Goal: Information Seeking & Learning: Learn about a topic

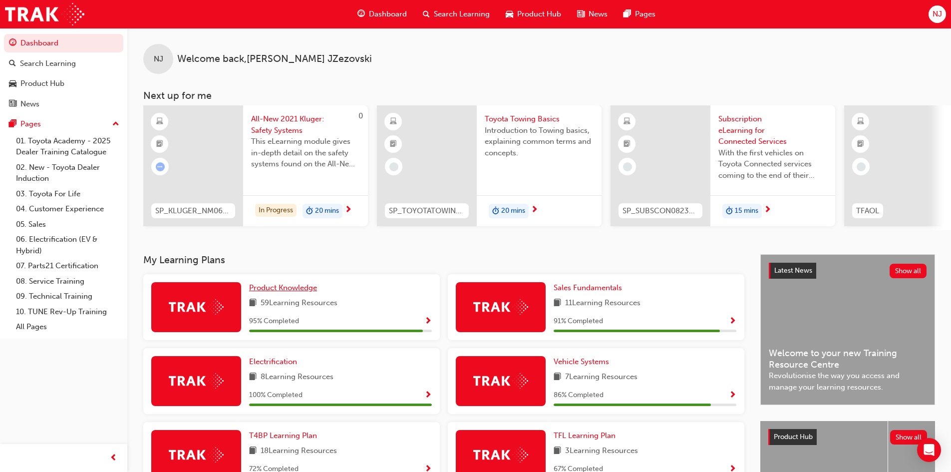
click at [285, 291] on span "Product Knowledge" at bounding box center [283, 287] width 68 height 9
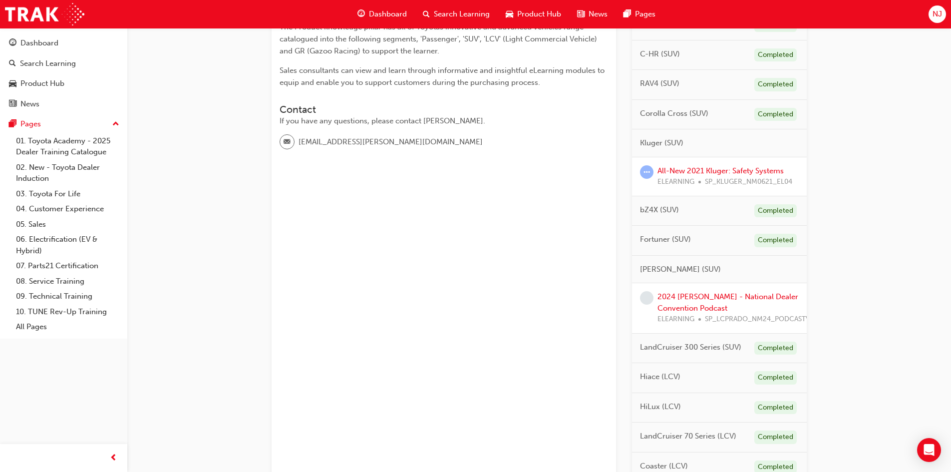
scroll to position [349, 0]
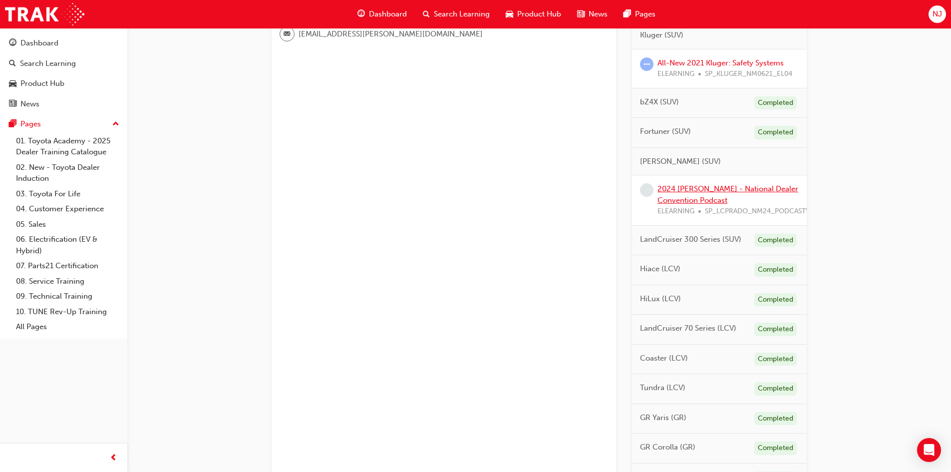
click at [697, 191] on link "2024 [PERSON_NAME] - National Dealer Convention Podcast" at bounding box center [727, 194] width 141 height 20
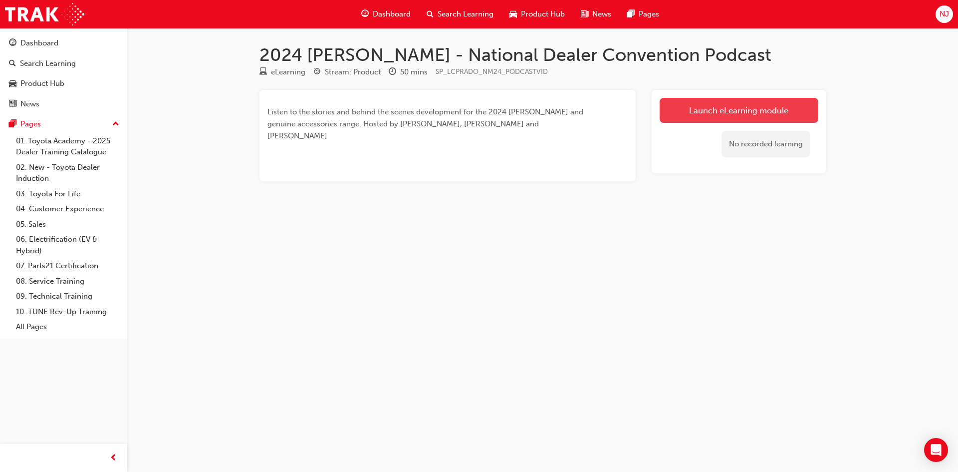
click at [709, 114] on link "Launch eLearning module" at bounding box center [739, 110] width 159 height 25
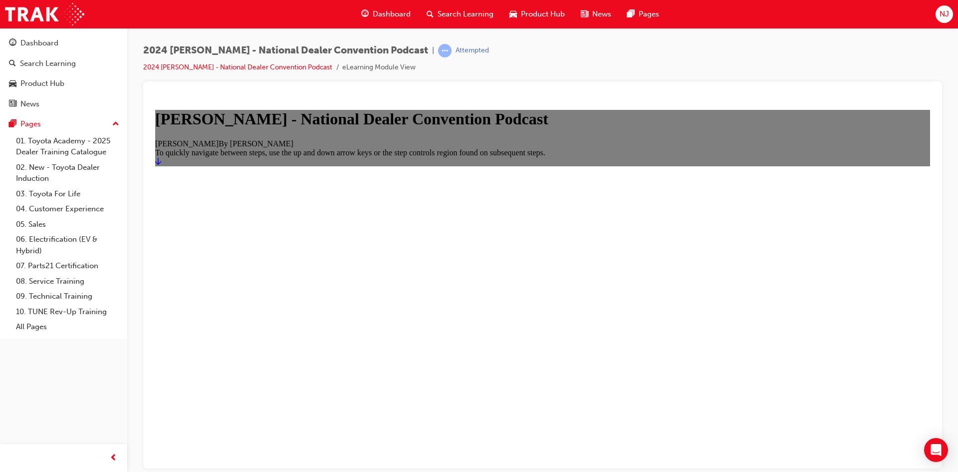
click at [161, 165] on icon "Start" at bounding box center [158, 161] width 6 height 8
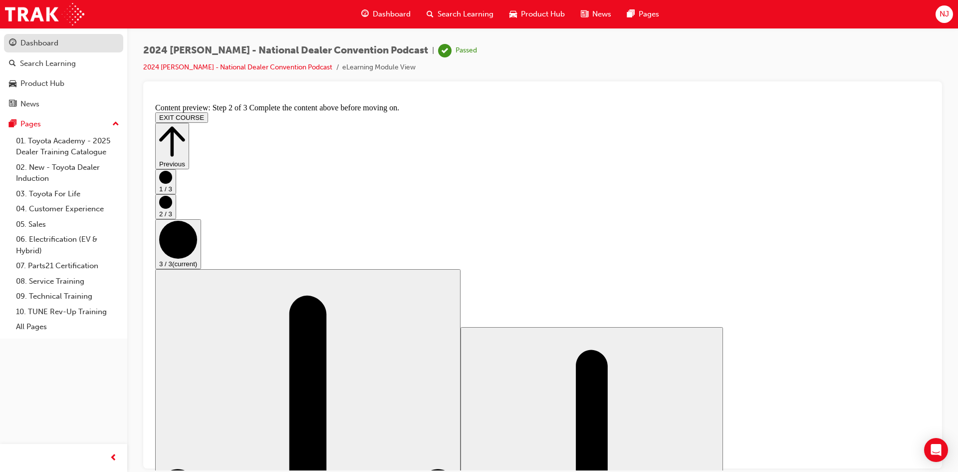
click at [36, 43] on div "Dashboard" at bounding box center [39, 42] width 38 height 11
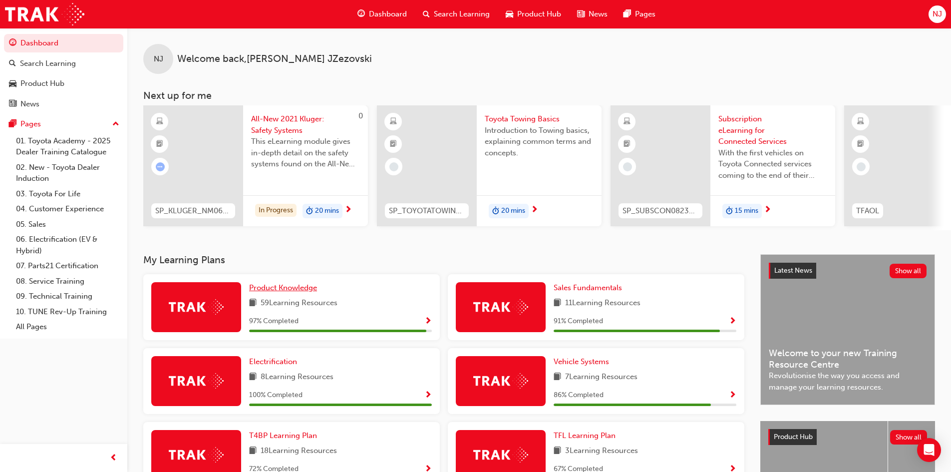
click at [289, 291] on span "Product Knowledge" at bounding box center [283, 287] width 68 height 9
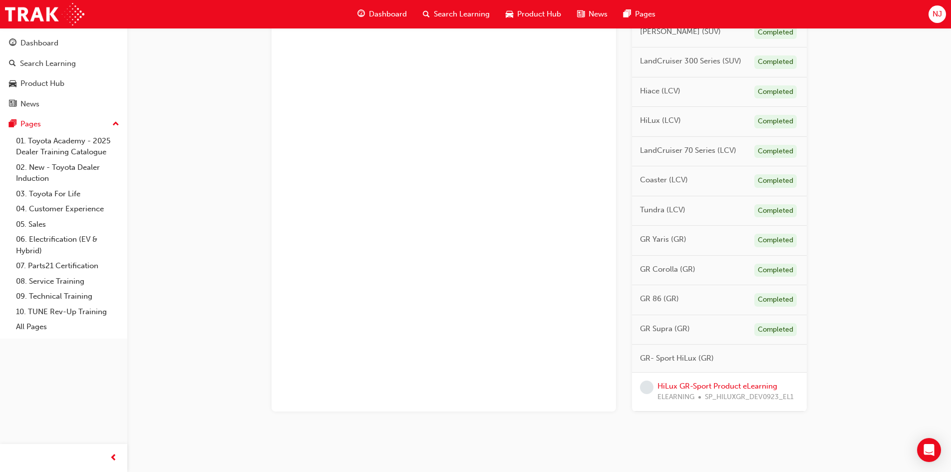
scroll to position [491, 0]
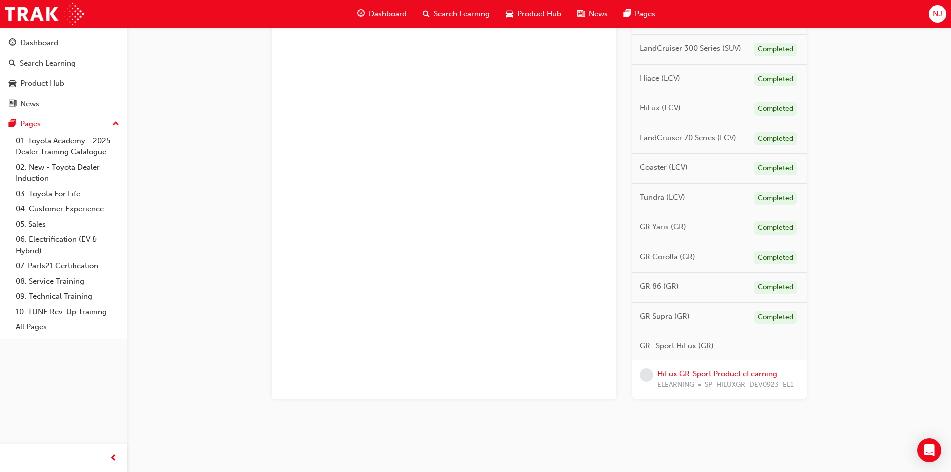
click at [711, 373] on link "HiLux GR-Sport Product eLearning" at bounding box center [717, 373] width 120 height 9
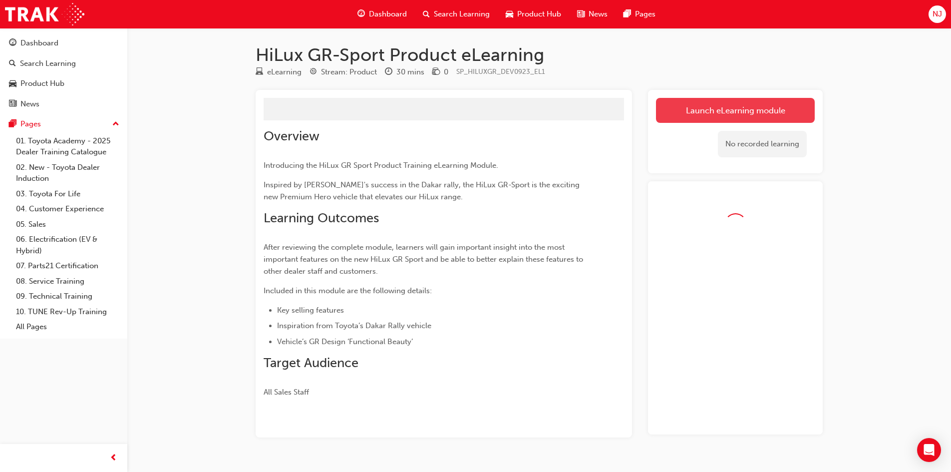
click at [689, 107] on link "Launch eLearning module" at bounding box center [735, 110] width 159 height 25
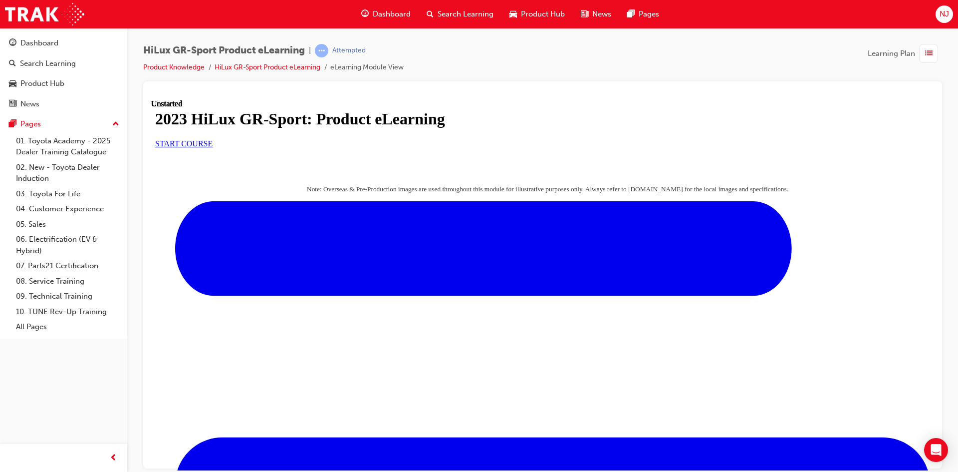
click at [213, 147] on span "START COURSE" at bounding box center [183, 143] width 57 height 8
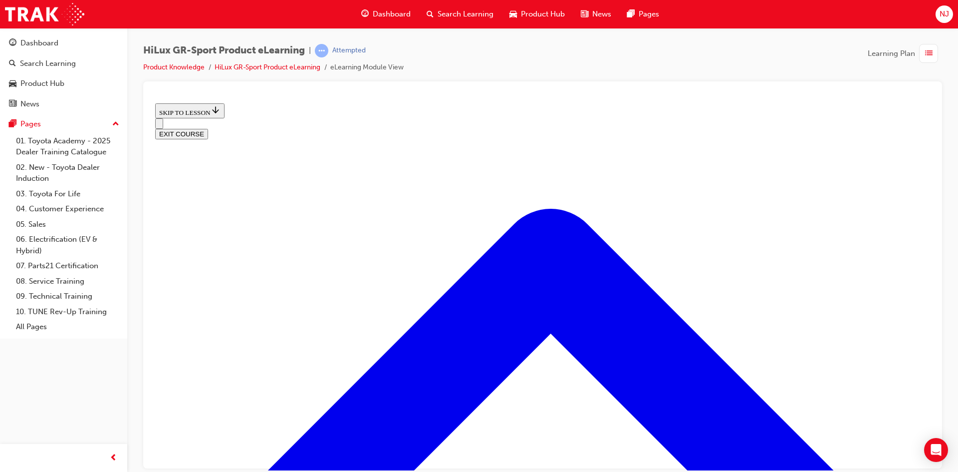
scroll to position [430, 0]
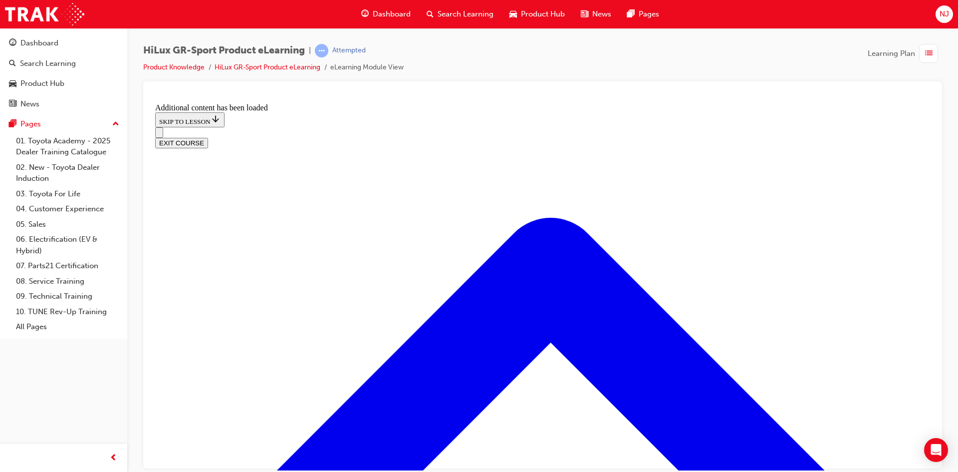
scroll to position [943, 0]
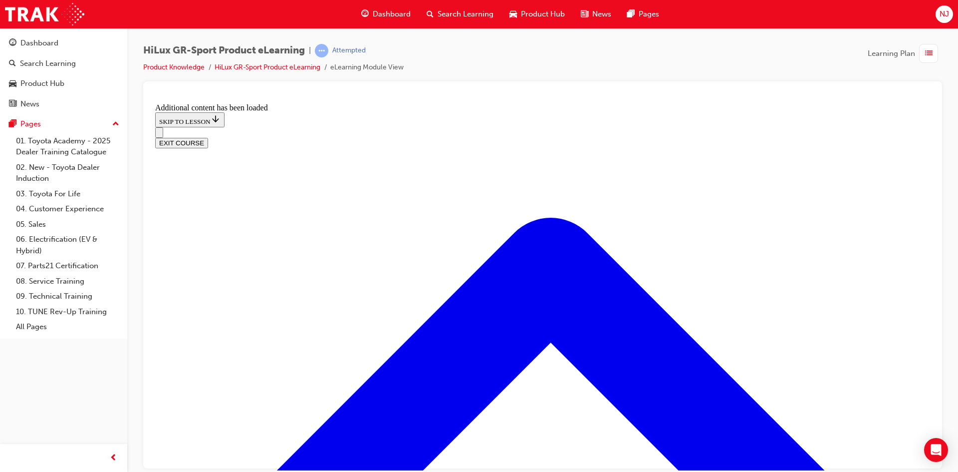
drag, startPoint x: 494, startPoint y: 260, endPoint x: 553, endPoint y: 322, distance: 85.4
drag, startPoint x: 504, startPoint y: 370, endPoint x: 549, endPoint y: 366, distance: 45.5
drag, startPoint x: 509, startPoint y: 267, endPoint x: 549, endPoint y: 267, distance: 39.9
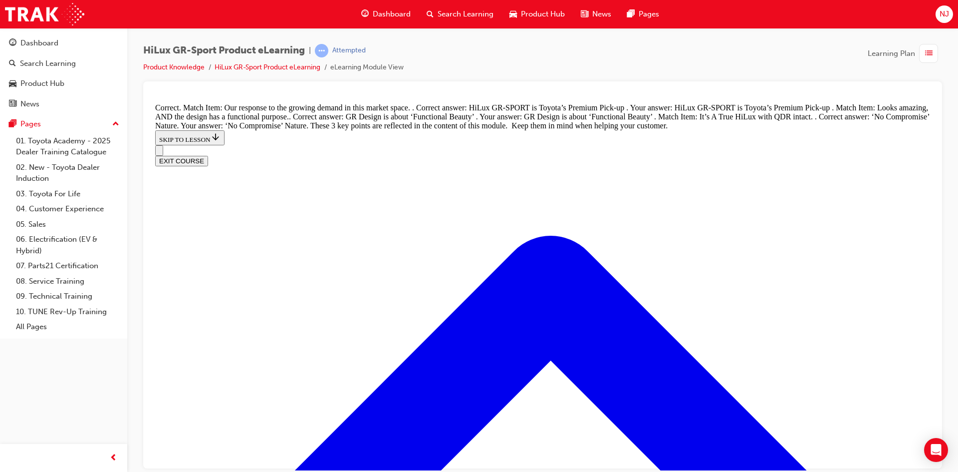
scroll to position [1165, 0]
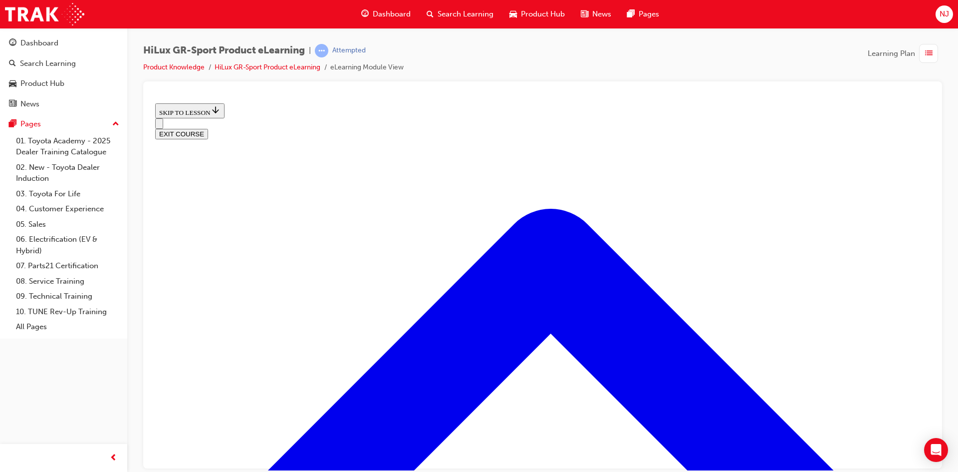
scroll to position [380, 0]
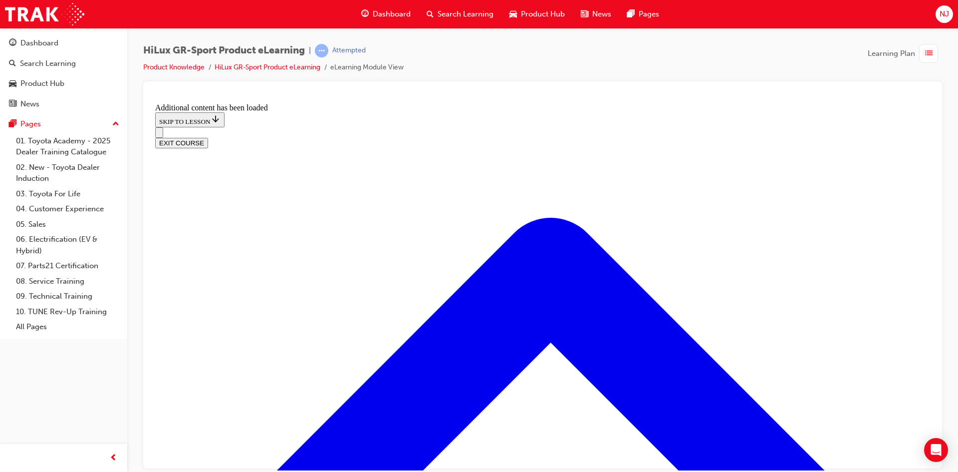
scroll to position [835, 0]
radio input "true"
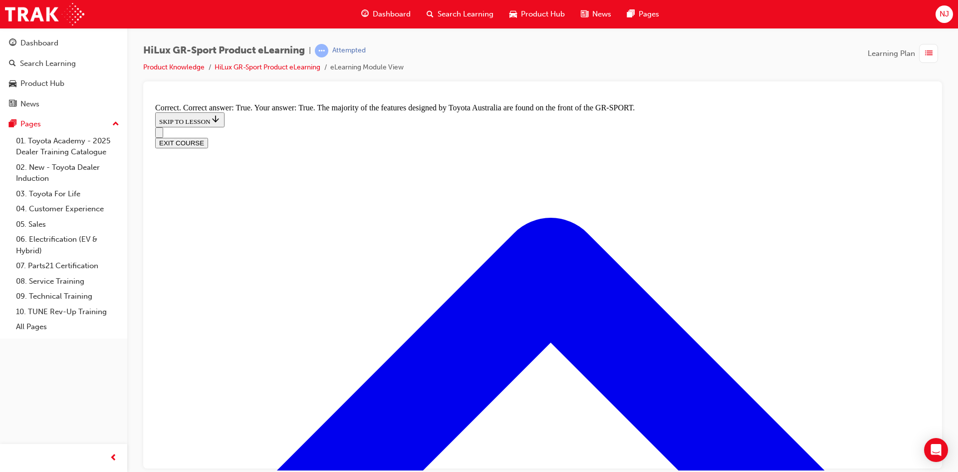
scroll to position [1184, 0]
radio input "true"
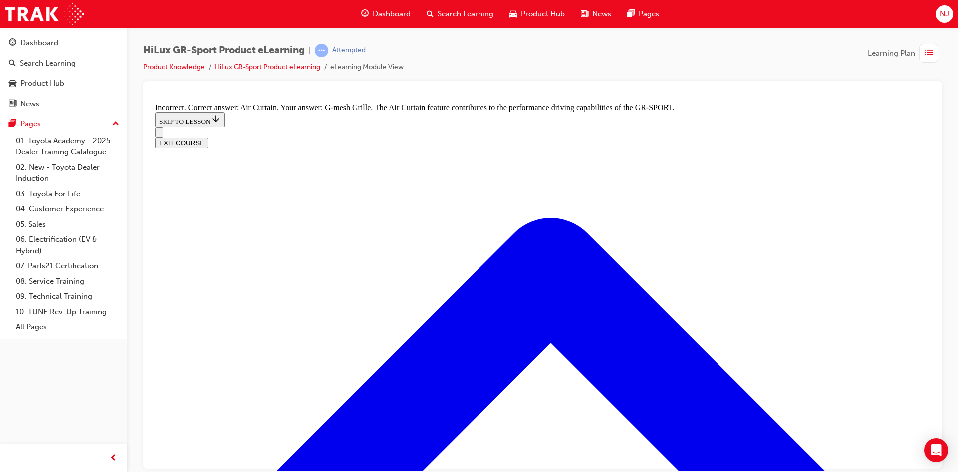
radio input "true"
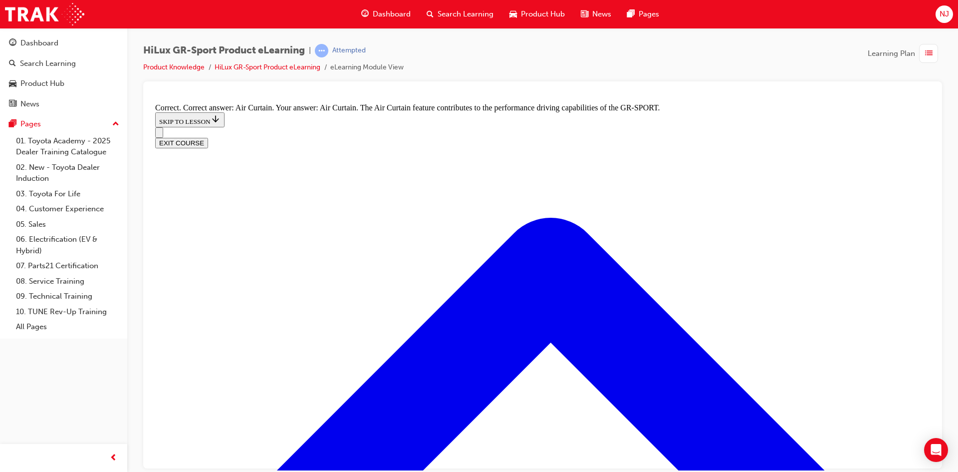
radio input "true"
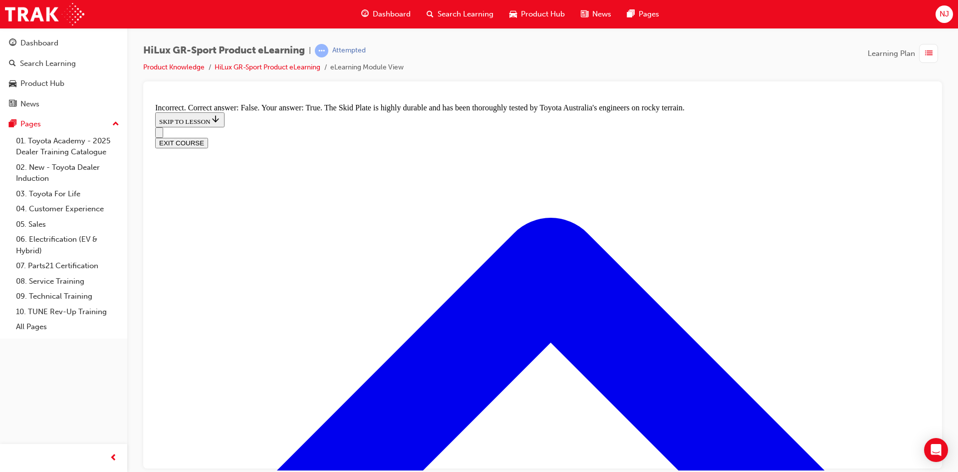
radio input "true"
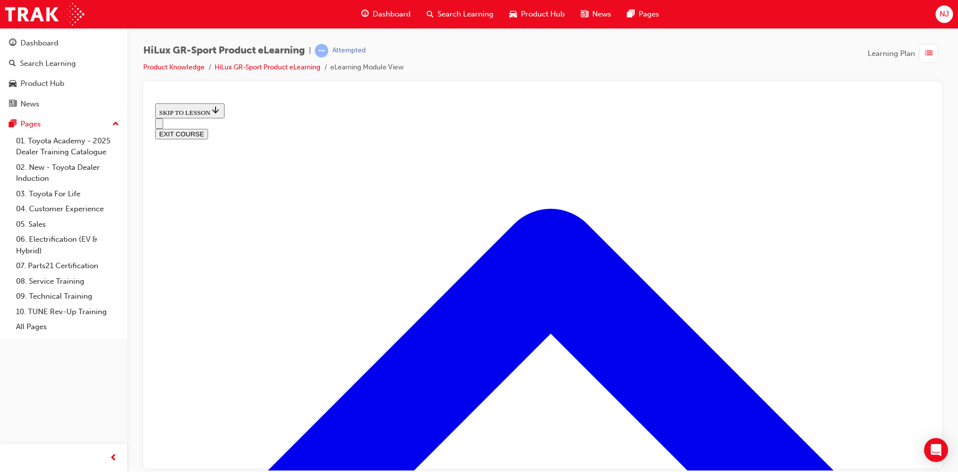
scroll to position [231, 0]
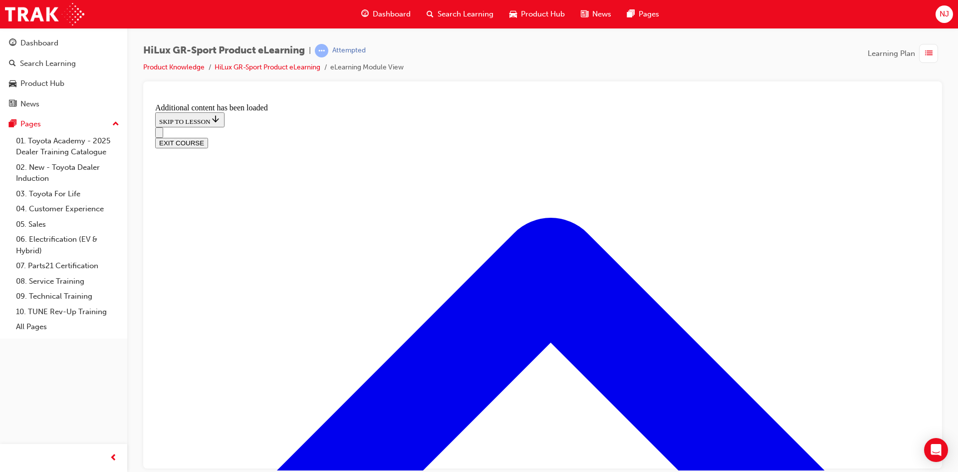
scroll to position [534, 0]
radio input "true"
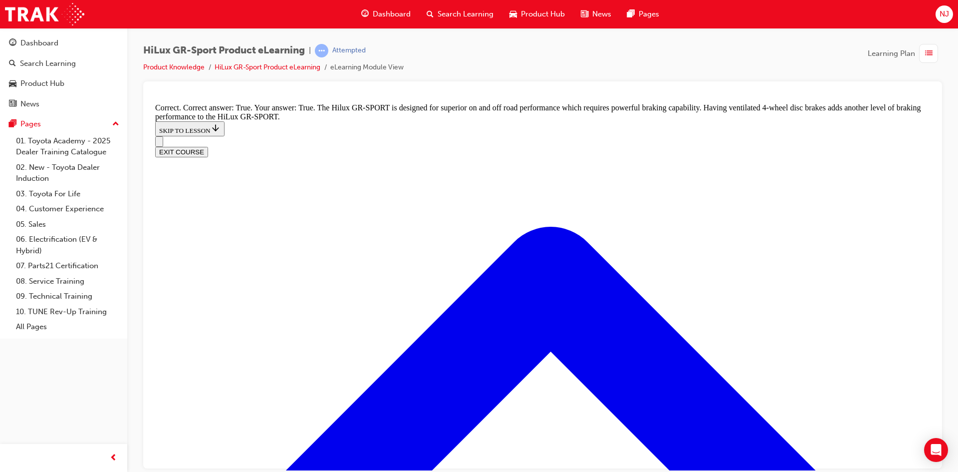
scroll to position [734, 0]
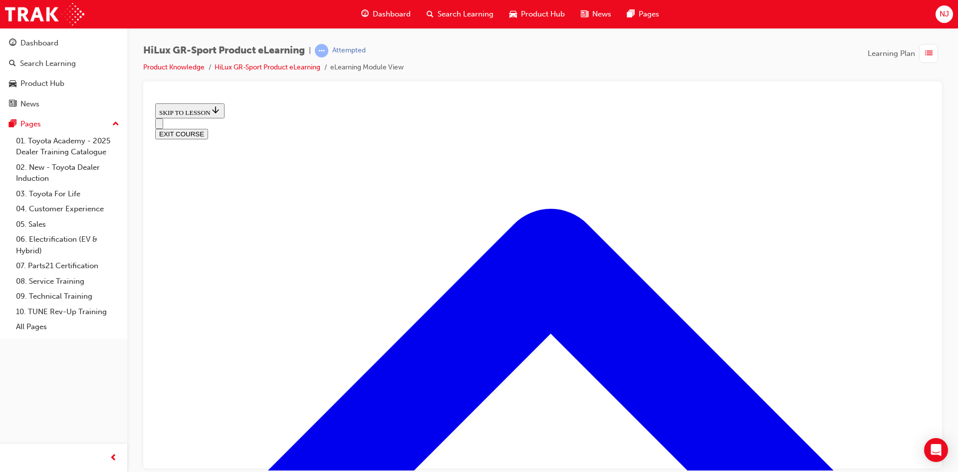
scroll to position [925, 0]
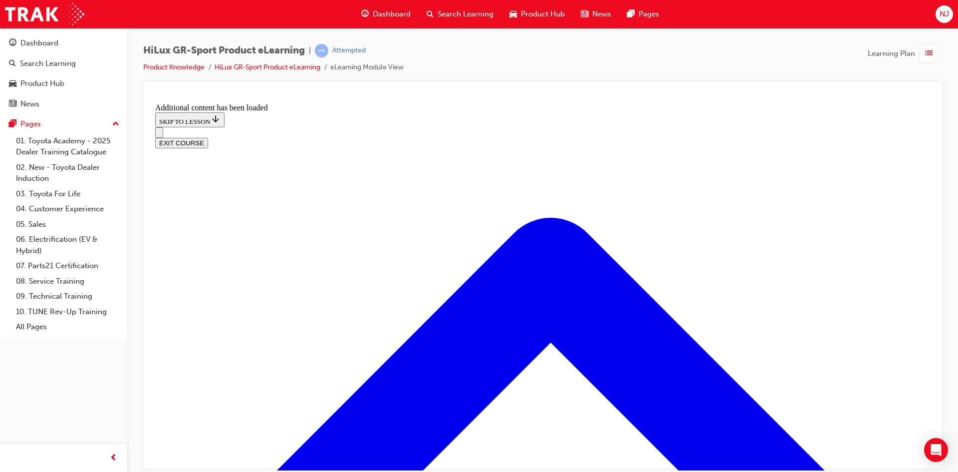
scroll to position [1200, 0]
checkbox input "true"
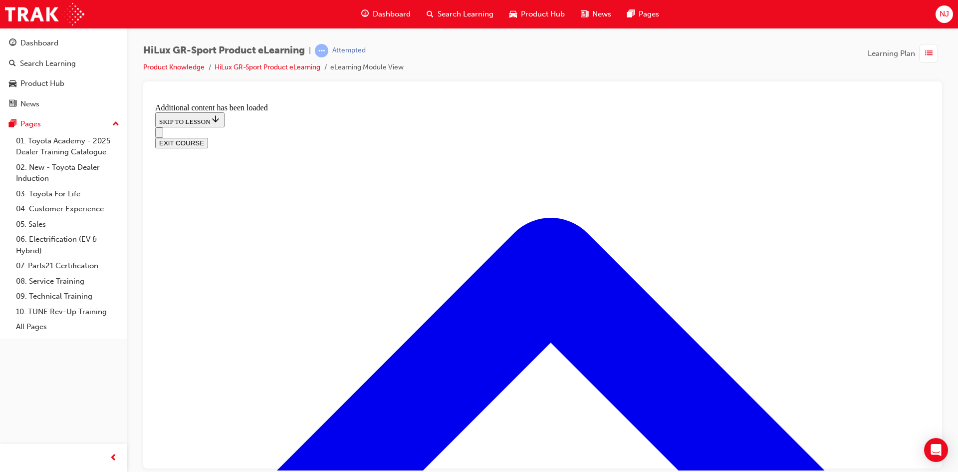
checkbox input "true"
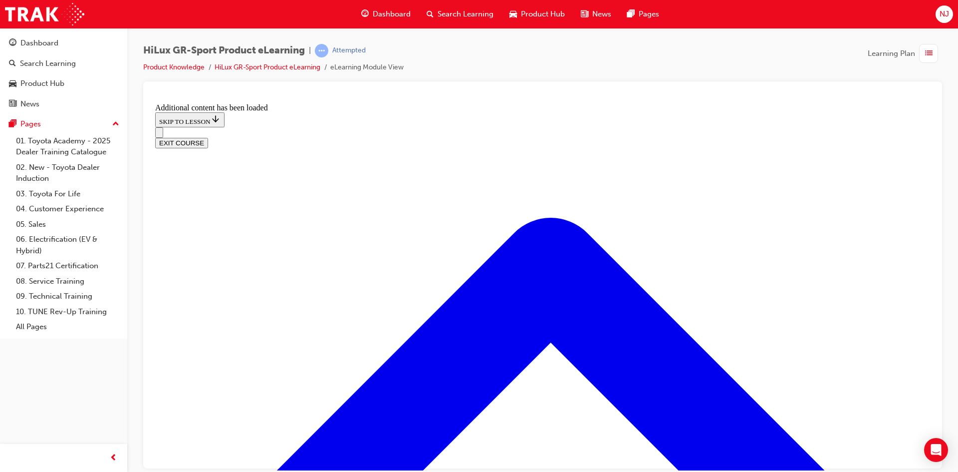
checkbox input "true"
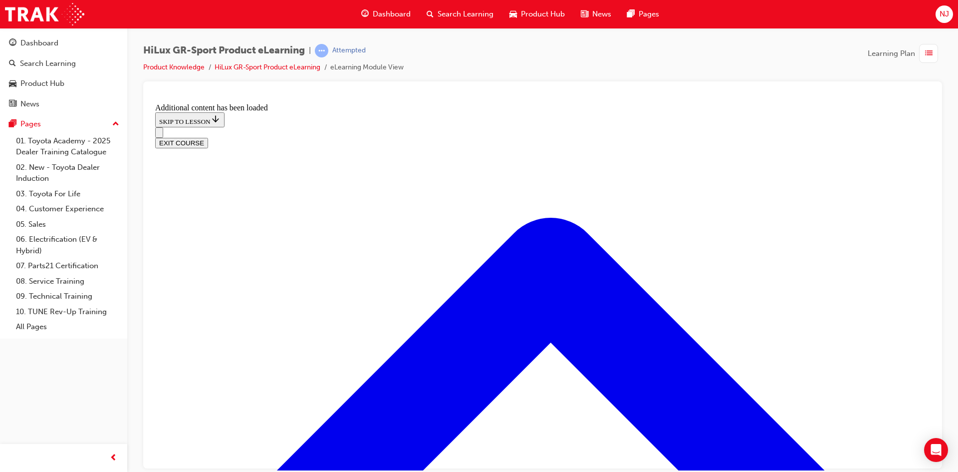
checkbox input "true"
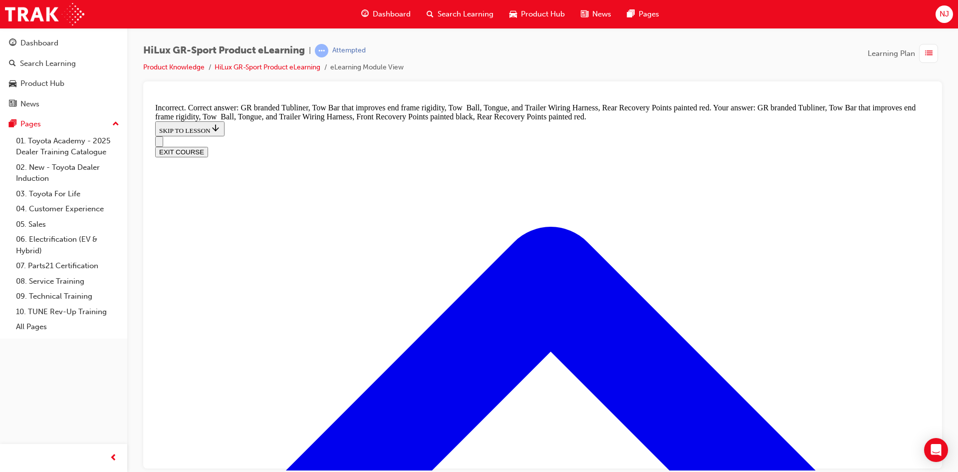
scroll to position [1449, 0]
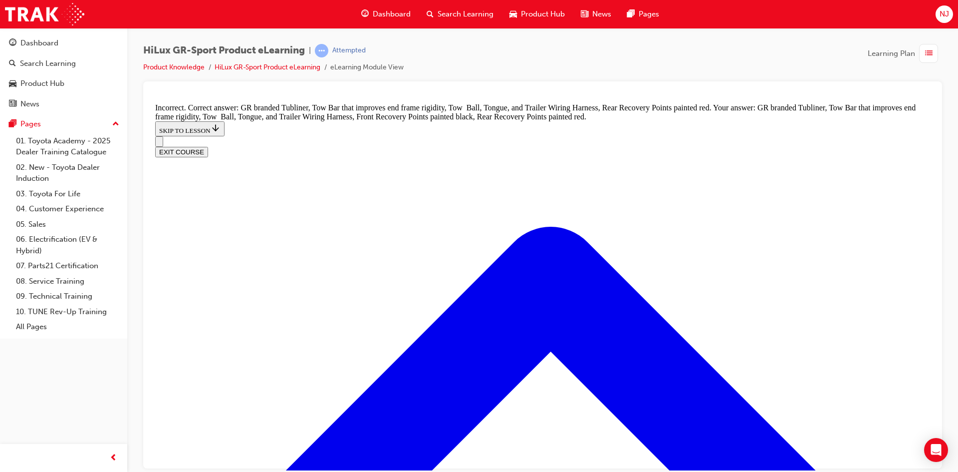
checkbox input "false"
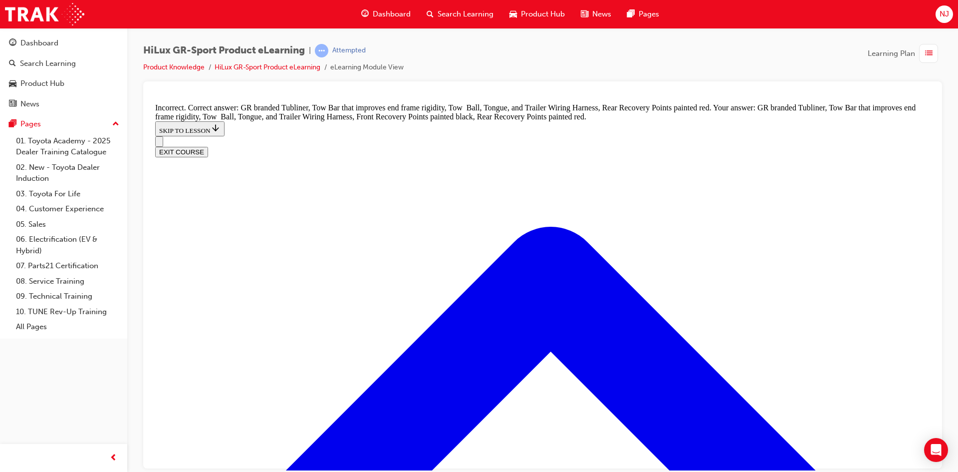
checkbox input "false"
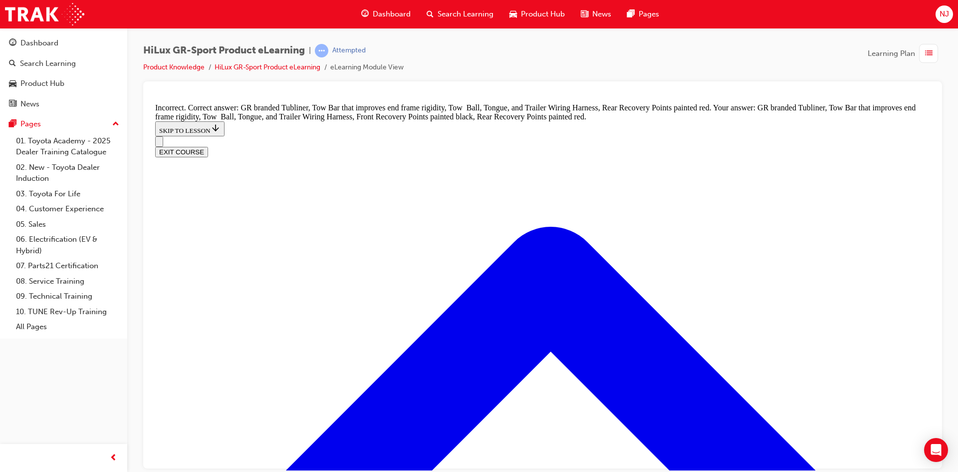
scroll to position [1328, 0]
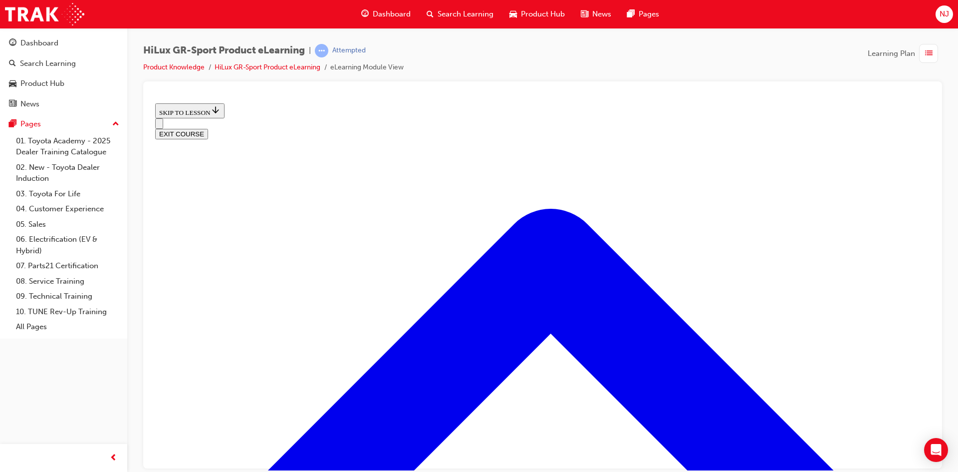
scroll to position [380, 0]
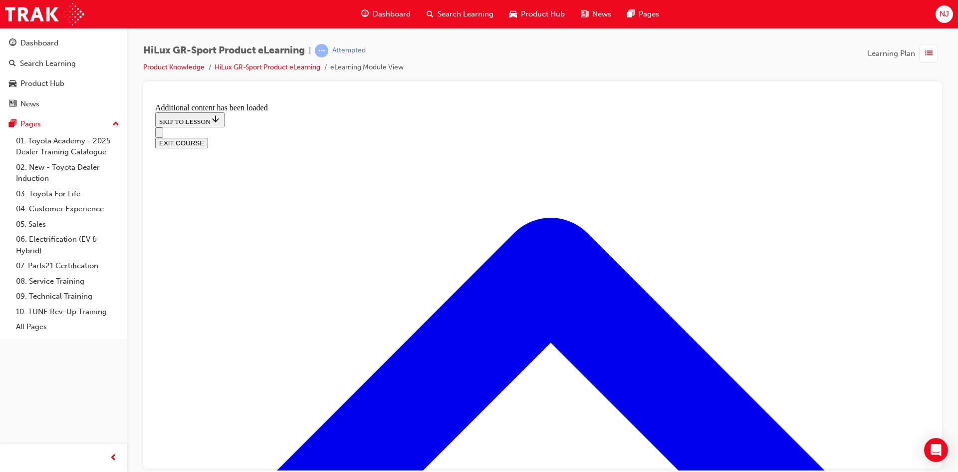
scroll to position [848, 0]
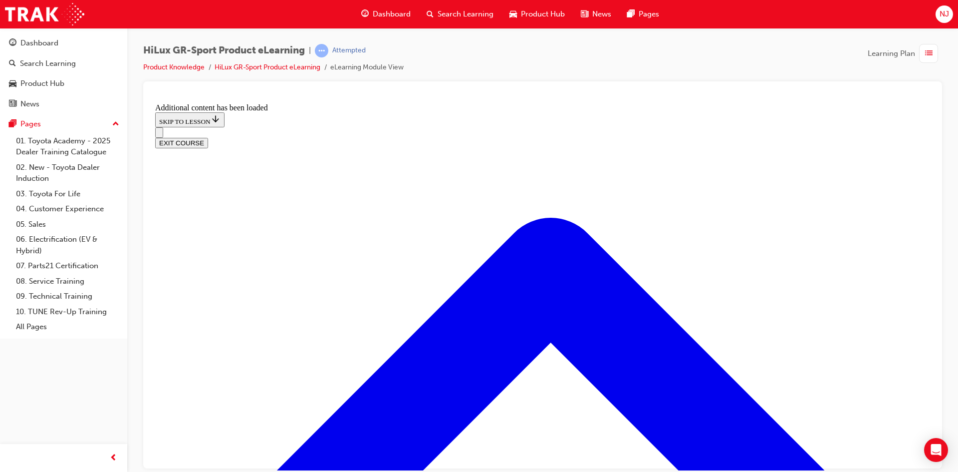
checkbox input "true"
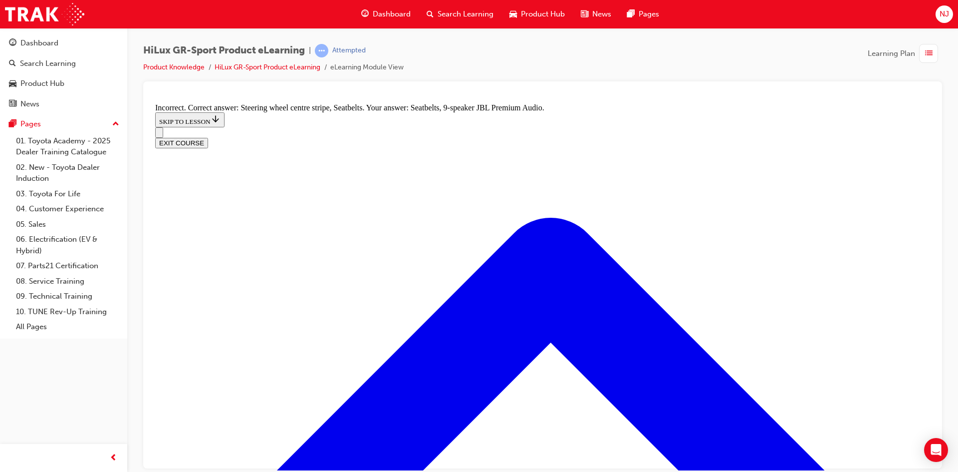
checkbox input "false"
checkbox input "true"
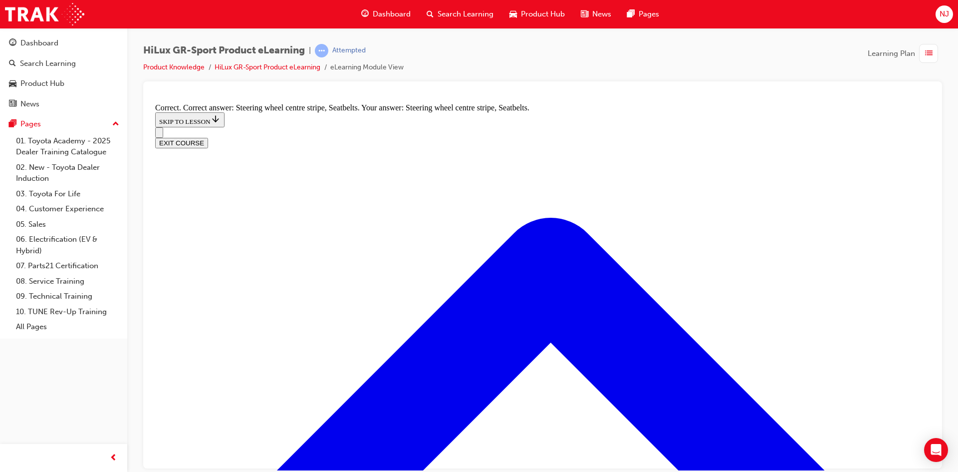
scroll to position [1549, 0]
radio input "true"
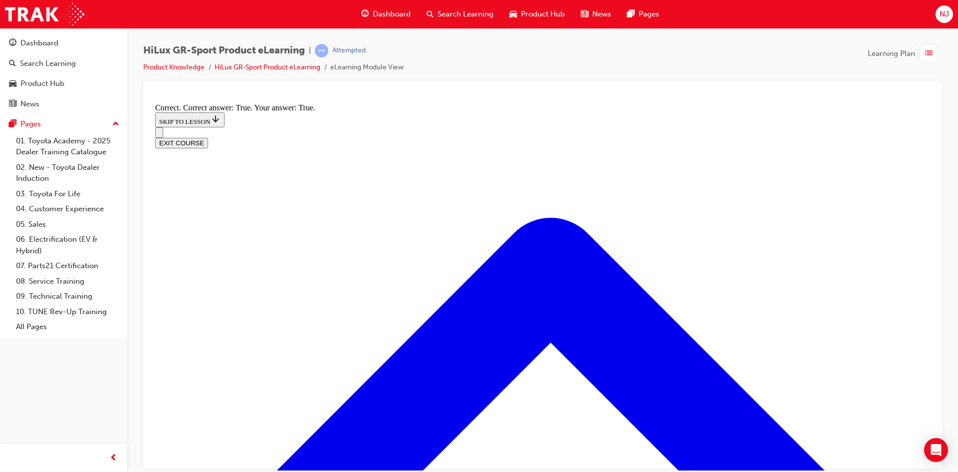
scroll to position [1718, 0]
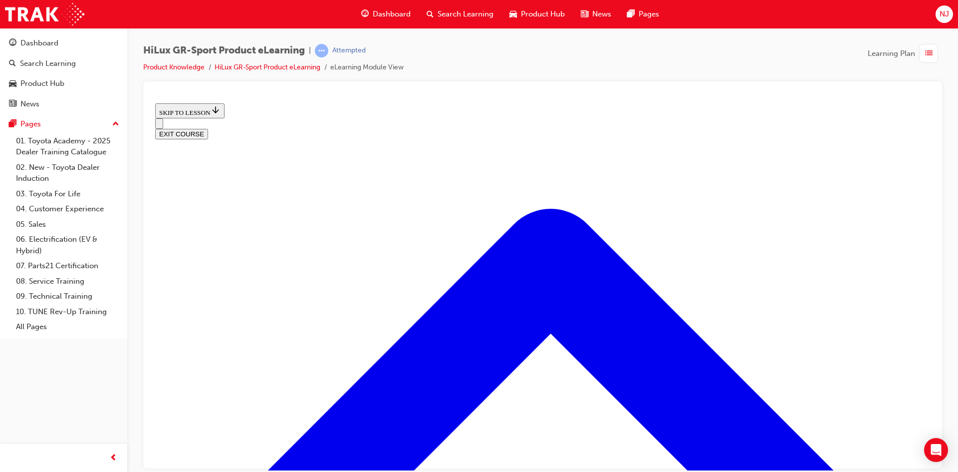
scroll to position [404, 0]
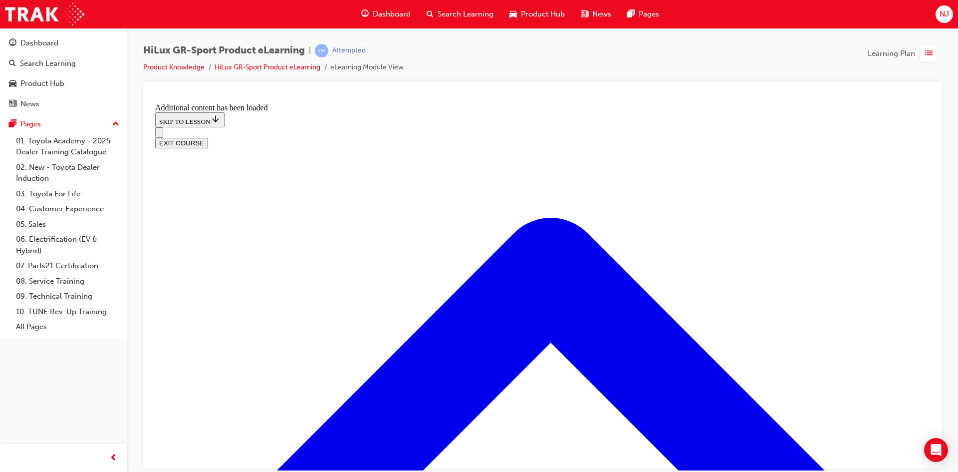
scroll to position [679, 0]
radio input "true"
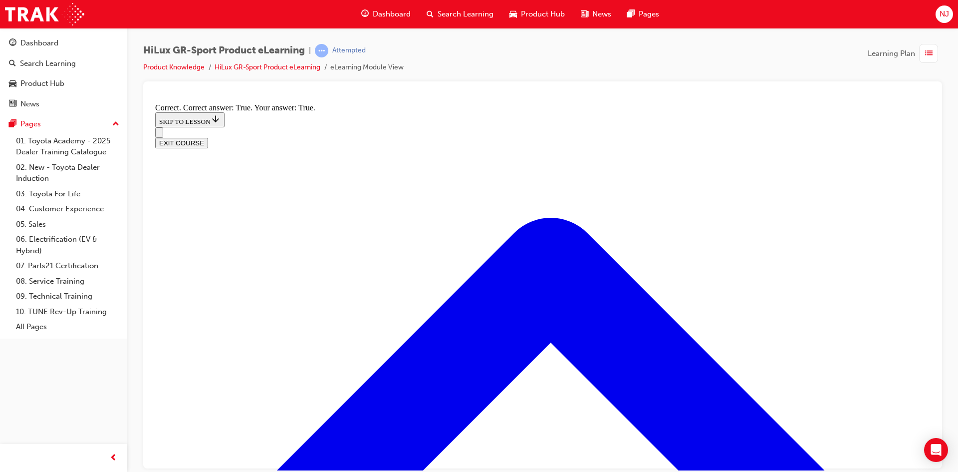
scroll to position [787, 0]
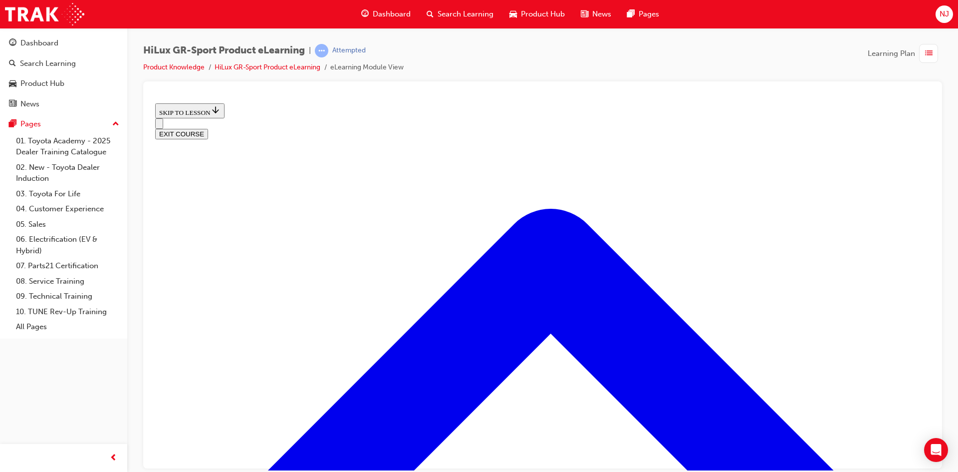
scroll to position [231, 0]
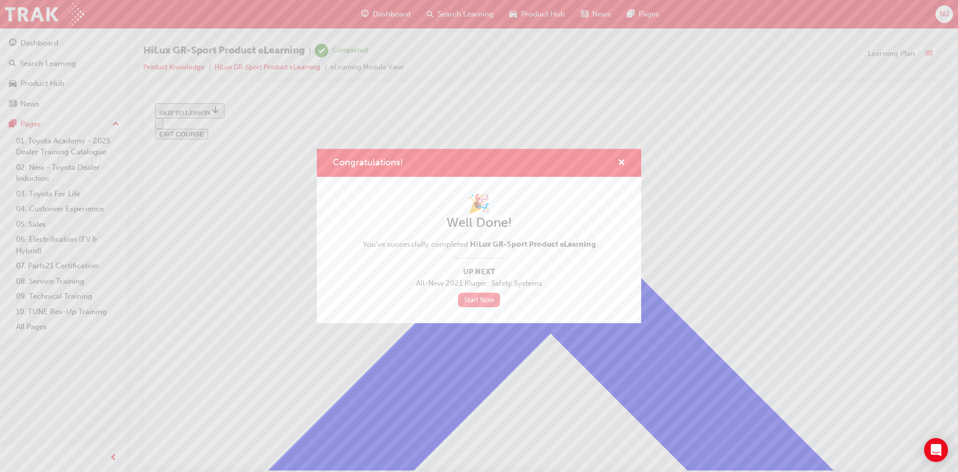
click at [482, 301] on link "Start Now" at bounding box center [479, 299] width 42 height 14
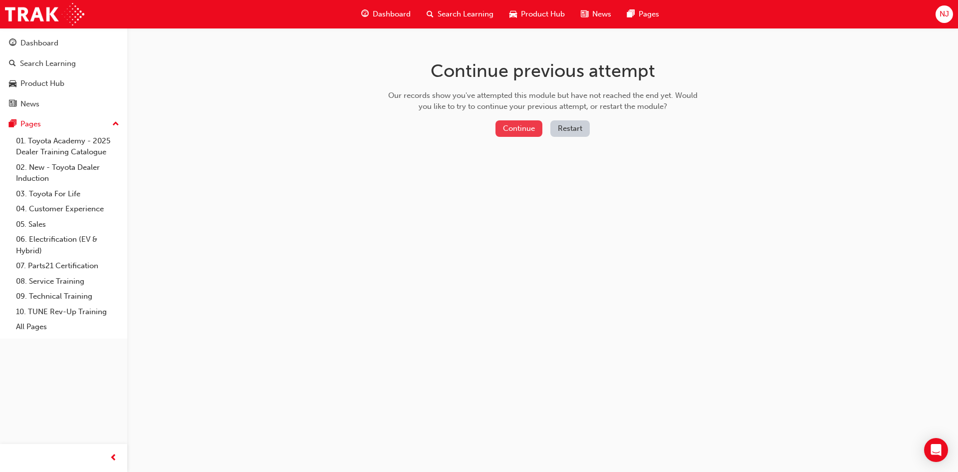
click at [511, 131] on button "Continue" at bounding box center [518, 128] width 47 height 16
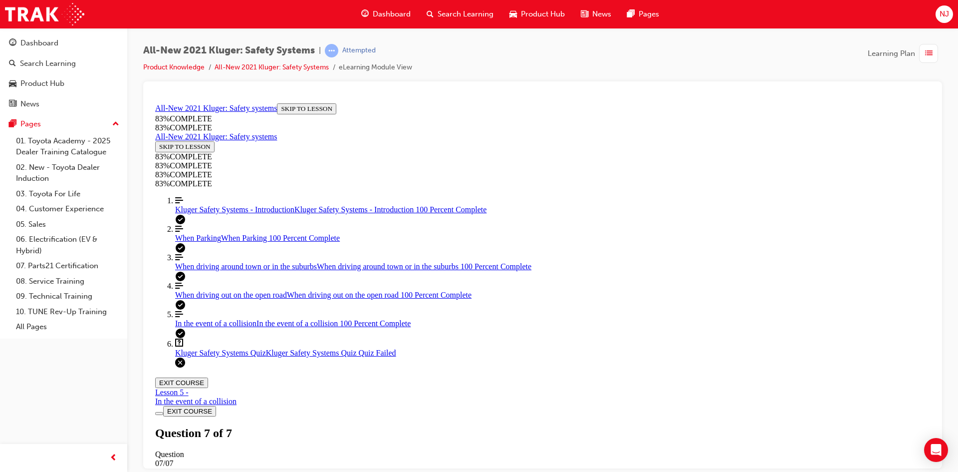
scroll to position [145, 0]
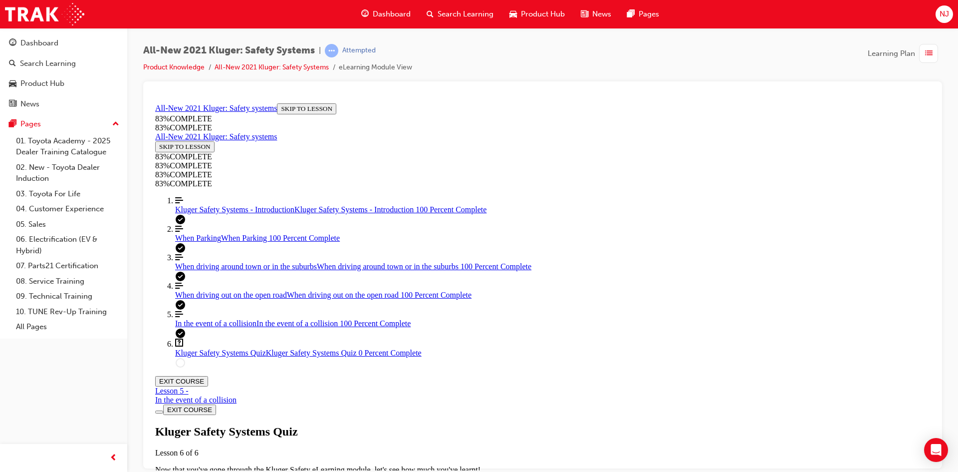
scroll to position [36, 0]
drag, startPoint x: 442, startPoint y: 198, endPoint x: 769, endPoint y: 197, distance: 327.8
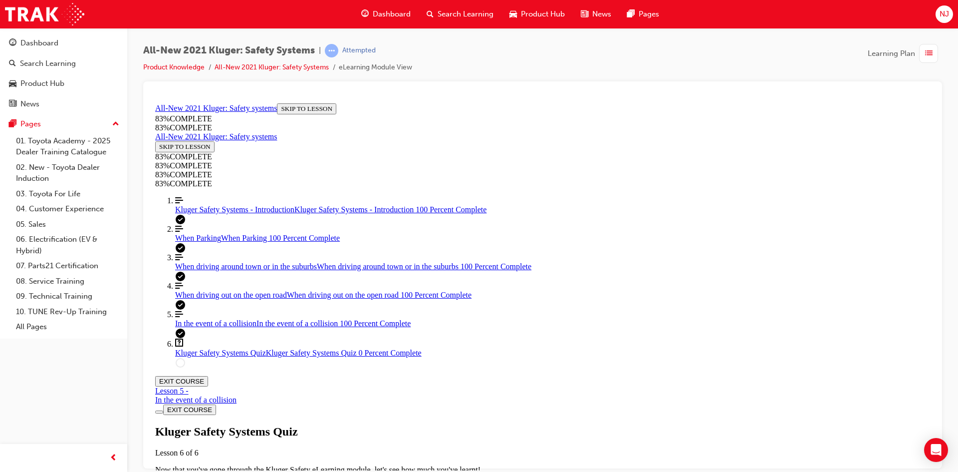
copy p "Every now and then your guest notices "dots" leading to a car icon in the MID w…"
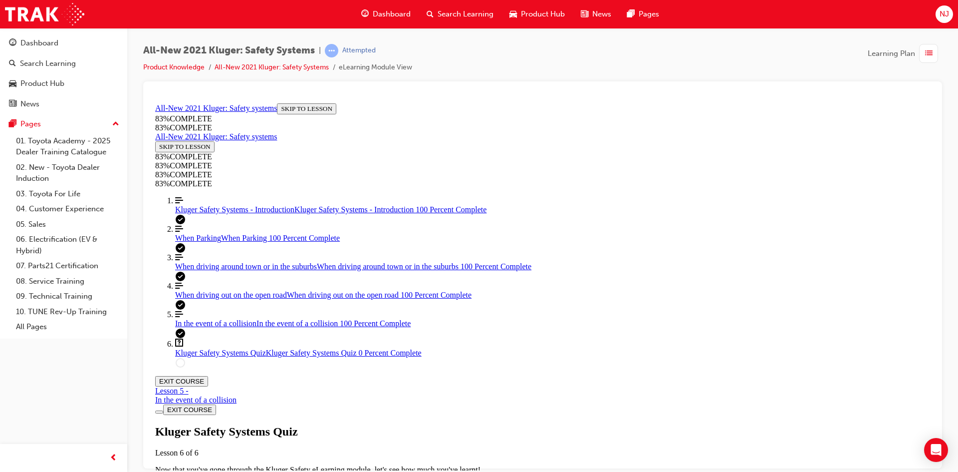
scroll to position [36, 0]
drag, startPoint x: 507, startPoint y: 355, endPoint x: 571, endPoint y: 313, distance: 77.1
drag, startPoint x: 536, startPoint y: 351, endPoint x: 605, endPoint y: 398, distance: 83.7
drag, startPoint x: 519, startPoint y: 355, endPoint x: 560, endPoint y: 355, distance: 40.9
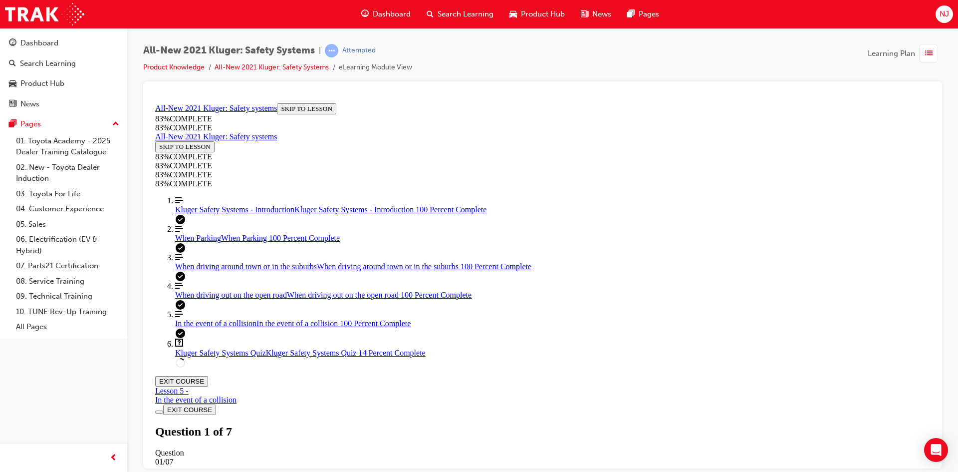
drag, startPoint x: 441, startPoint y: 245, endPoint x: 753, endPoint y: 256, distance: 313.1
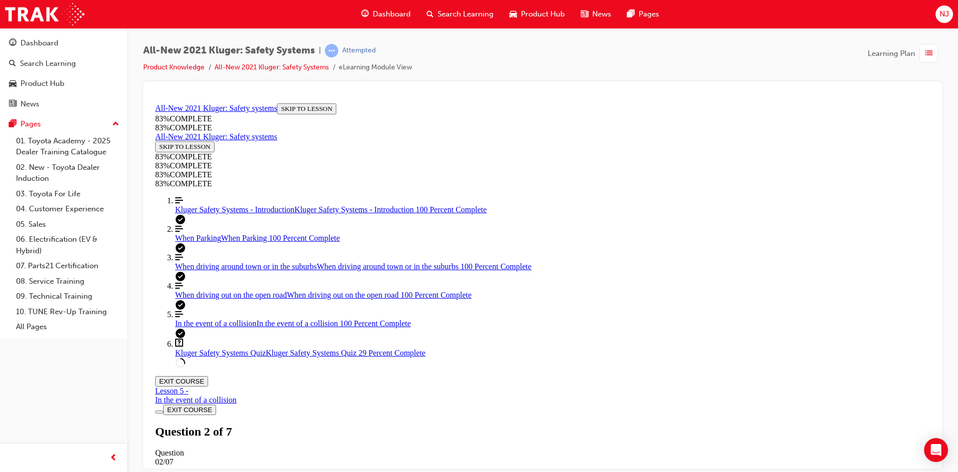
copy p "In a collision, the body of the Kluger is designed to absorb and deflect as muc…"
drag, startPoint x: 440, startPoint y: 195, endPoint x: 799, endPoint y: 223, distance: 360.3
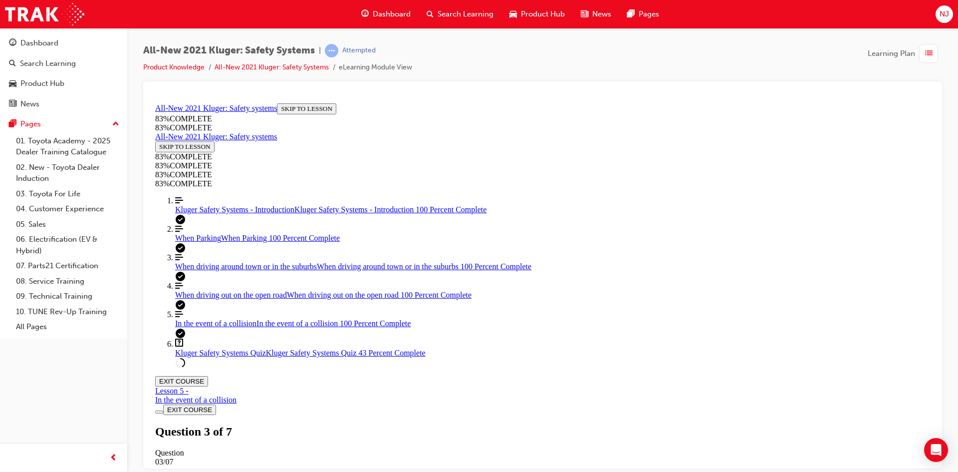
copy p "Your guest wants to know how they can disable both the lane keep steering assis…"
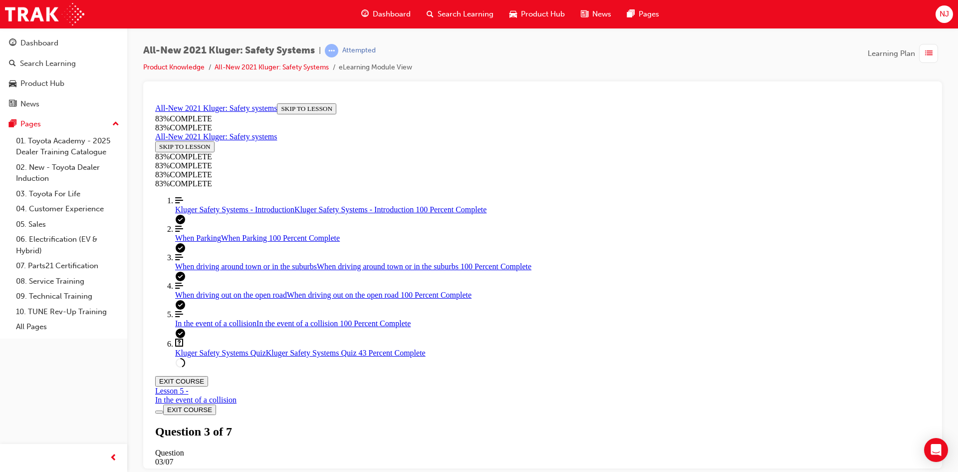
drag, startPoint x: 440, startPoint y: 244, endPoint x: 676, endPoint y: 276, distance: 237.6
copy p "Your guest mentions seeing something on TV where the car stopped on it's own af…"
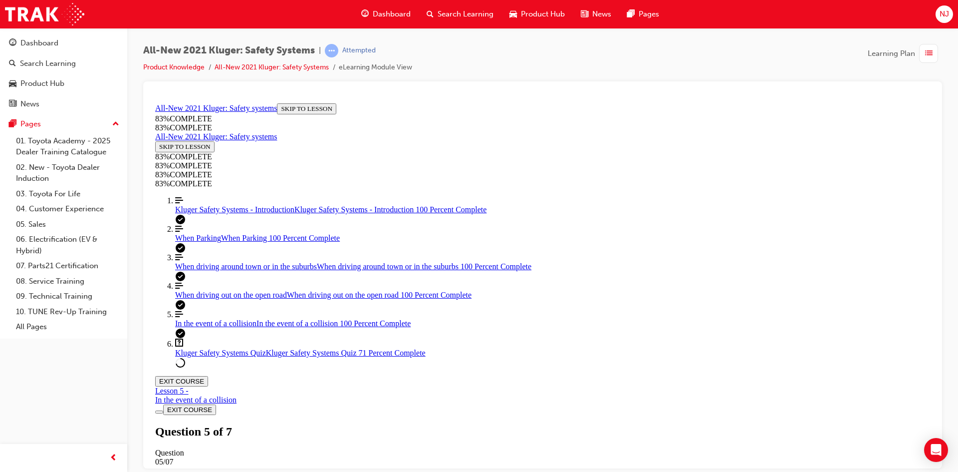
drag, startPoint x: 440, startPoint y: 246, endPoint x: 609, endPoint y: 262, distance: 169.4
copy p "A part of the Emergency Steering Assist diagram has been hidden. What happens a…"
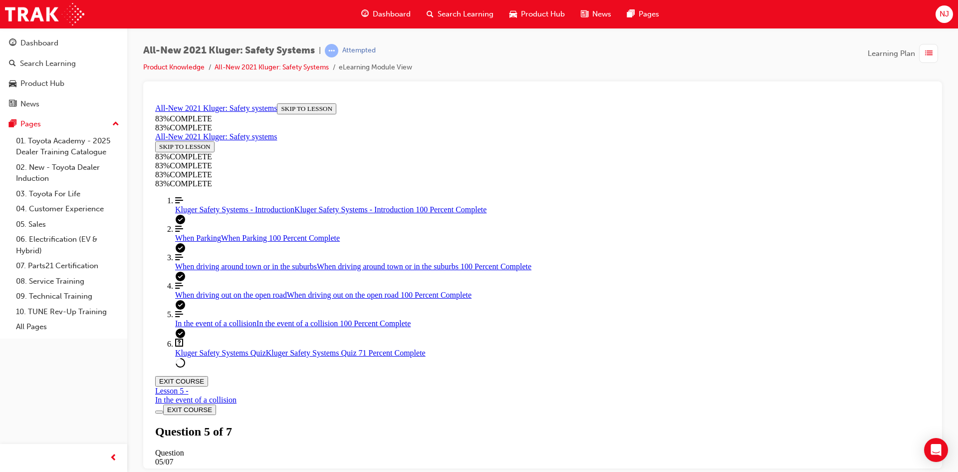
scroll to position [186, 0]
drag, startPoint x: 441, startPoint y: 245, endPoint x: 760, endPoint y: 274, distance: 320.2
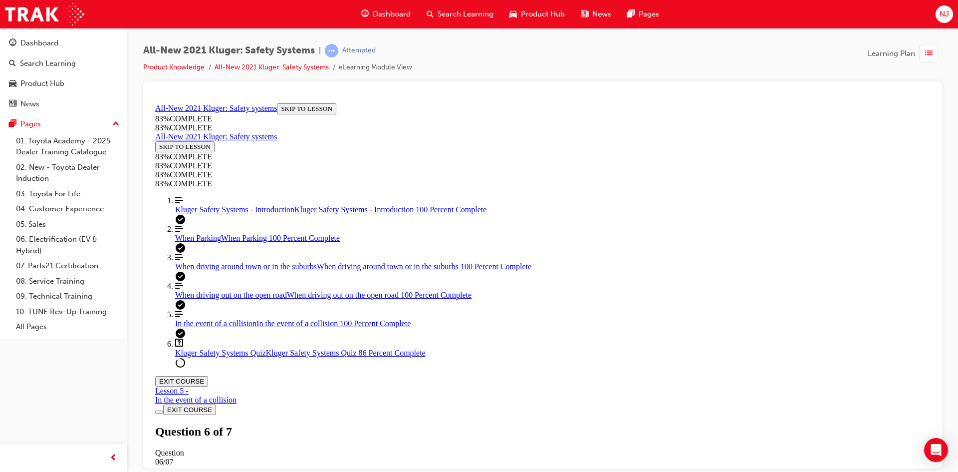
copy p "Besides automatically keeping a safe following distance between you and the veh…"
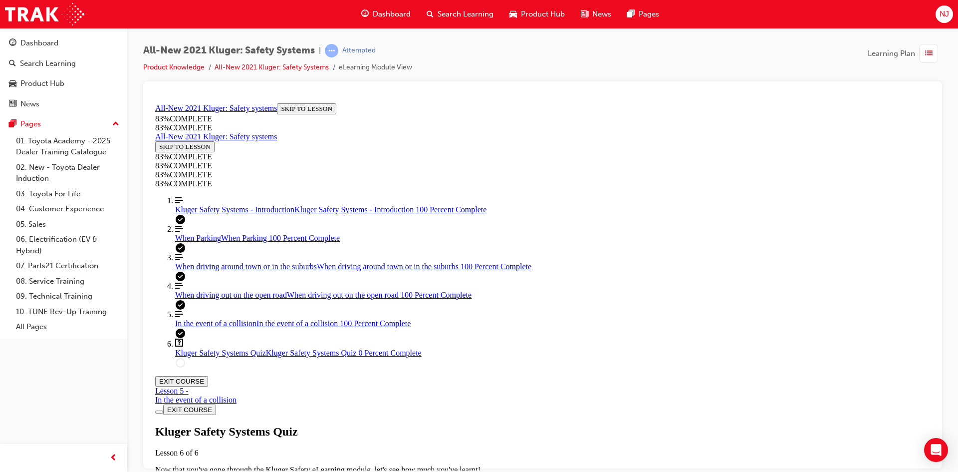
scroll to position [210, 0]
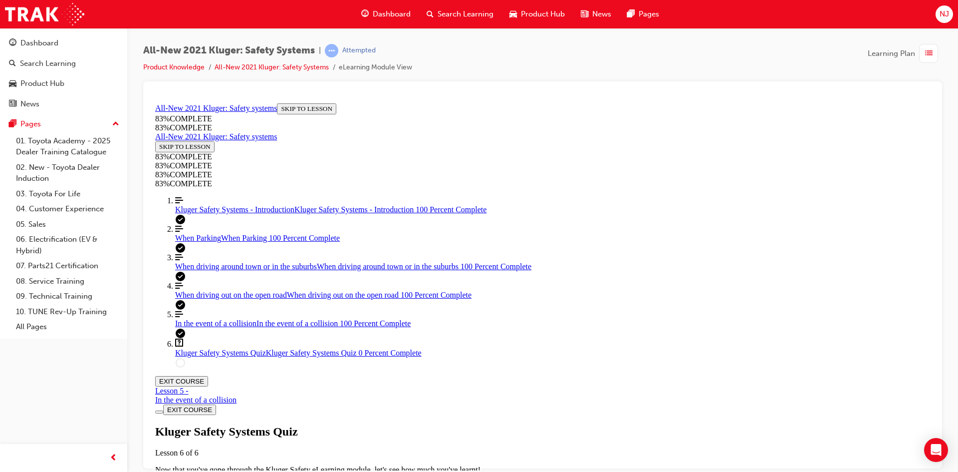
drag, startPoint x: 440, startPoint y: 196, endPoint x: 776, endPoint y: 214, distance: 336.8
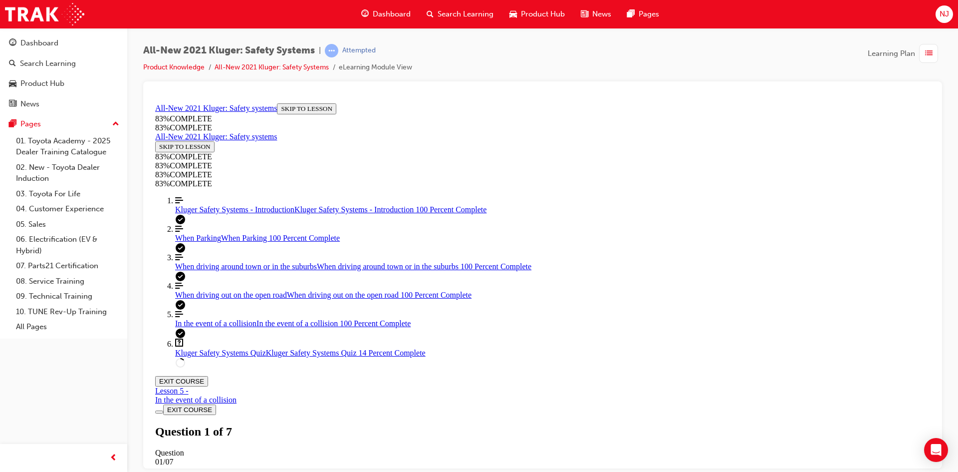
copy p "A part of the Emergency Steering Assist diagram has been hidden. What happens a…"
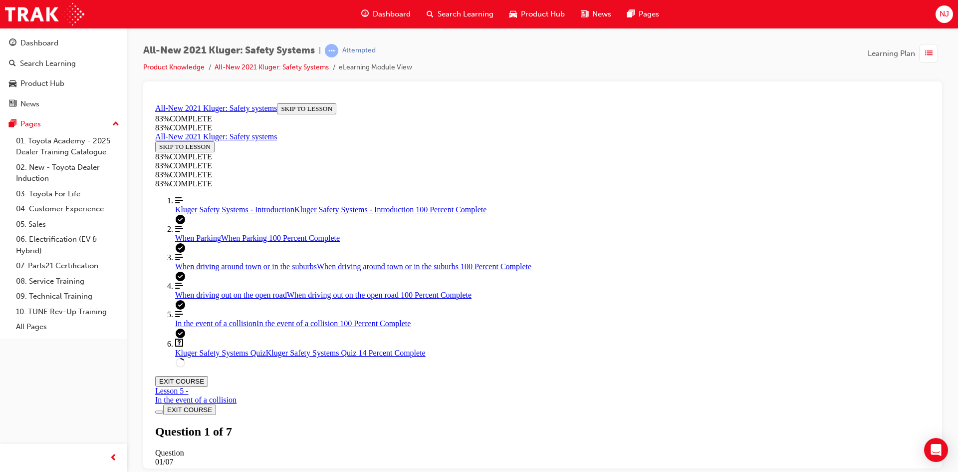
scroll to position [226, 0]
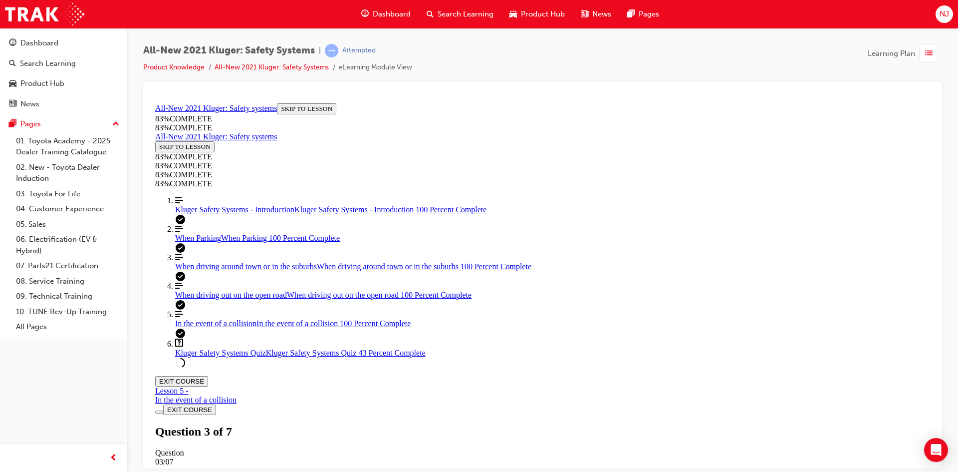
drag, startPoint x: 524, startPoint y: 311, endPoint x: 588, endPoint y: 434, distance: 138.1
drag, startPoint x: 488, startPoint y: 224, endPoint x: 554, endPoint y: 277, distance: 84.9
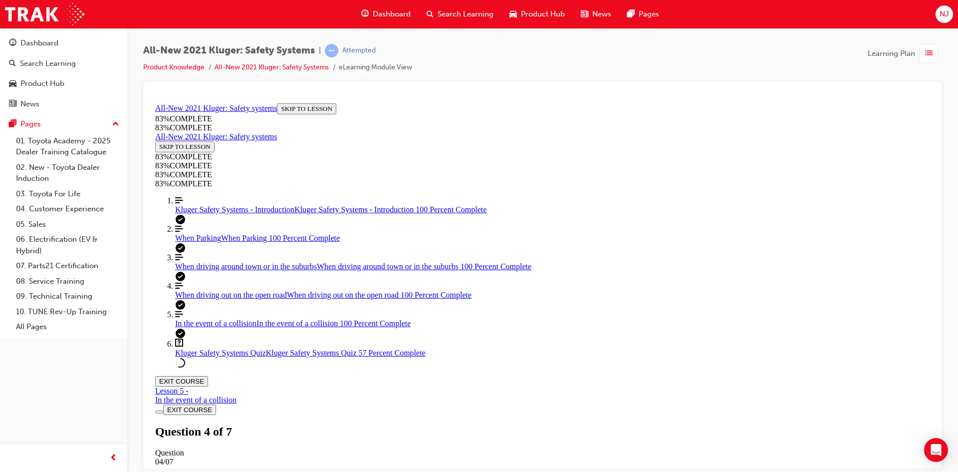
drag, startPoint x: 514, startPoint y: 233, endPoint x: 561, endPoint y: 233, distance: 47.4
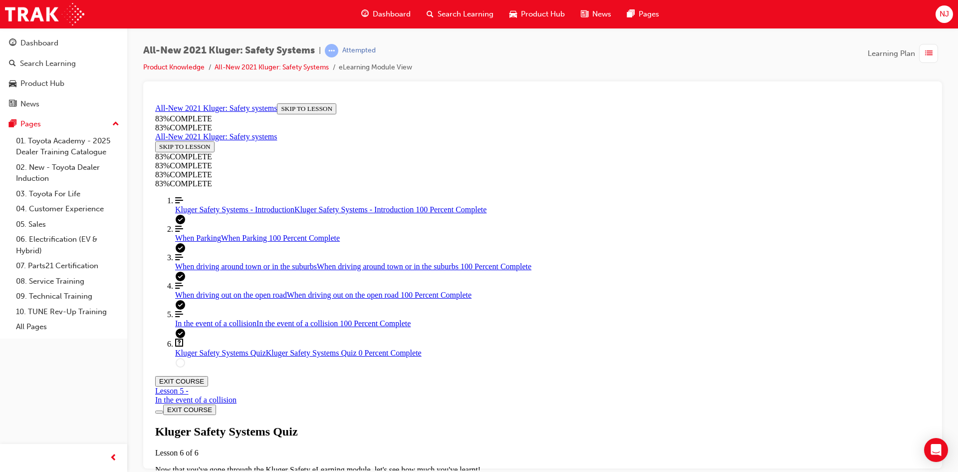
scroll to position [36, 0]
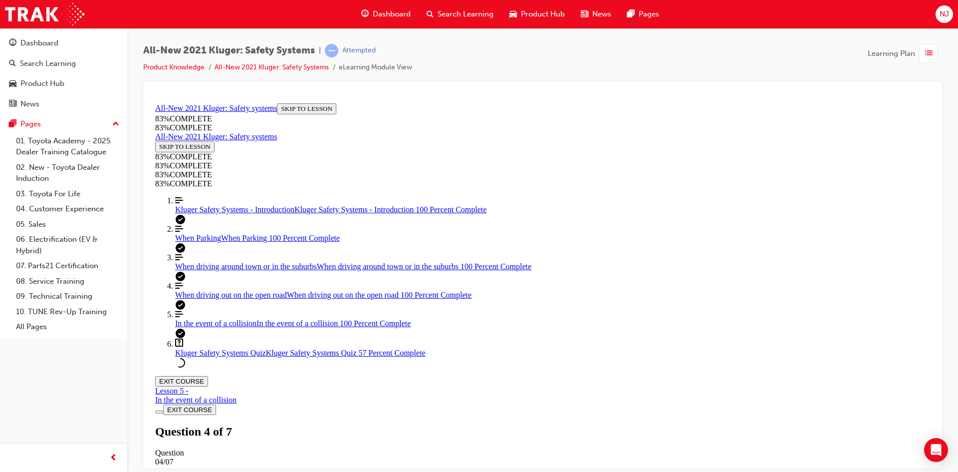
scroll to position [236, 0]
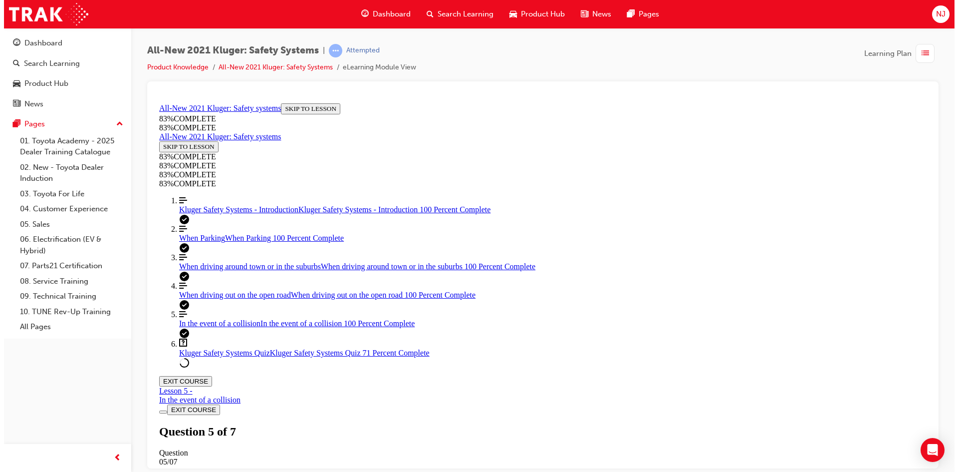
scroll to position [36, 0]
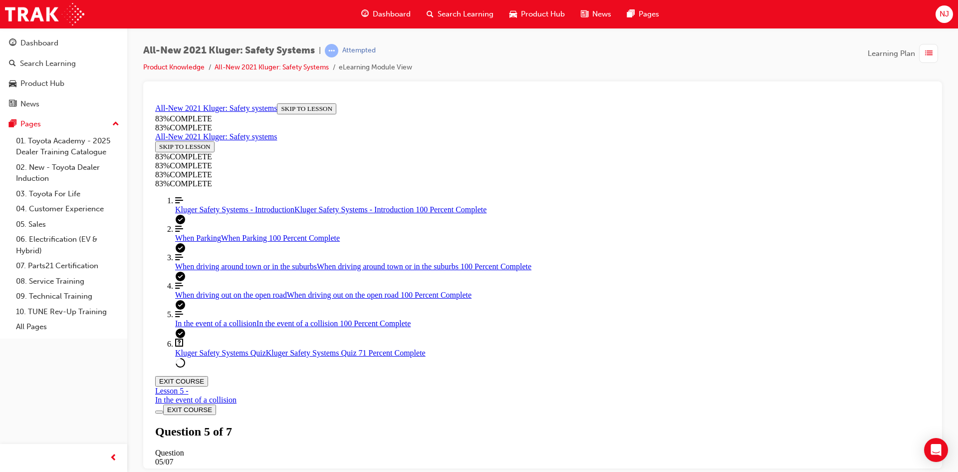
drag, startPoint x: 543, startPoint y: 328, endPoint x: 595, endPoint y: 326, distance: 51.4
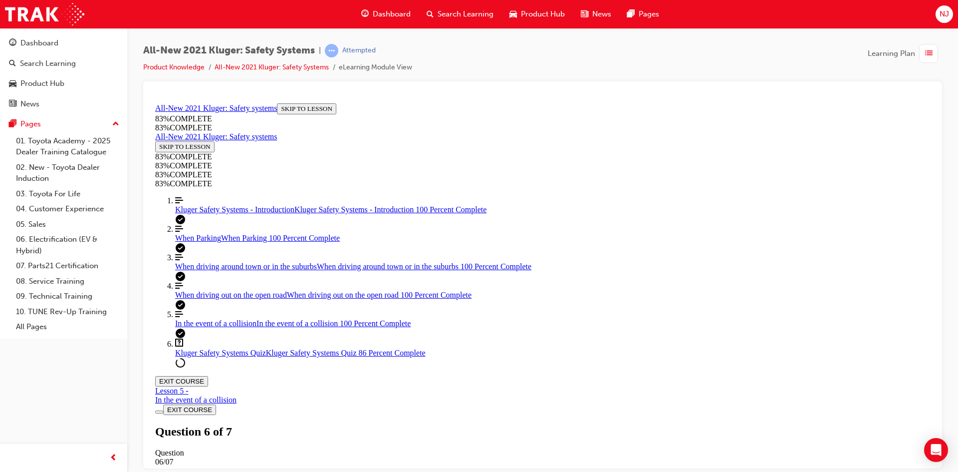
scroll to position [48, 0]
drag, startPoint x: 525, startPoint y: 444, endPoint x: 590, endPoint y: 363, distance: 104.0
drag, startPoint x: 539, startPoint y: 297, endPoint x: 602, endPoint y: 415, distance: 133.0
drag, startPoint x: 555, startPoint y: 308, endPoint x: 618, endPoint y: 311, distance: 62.9
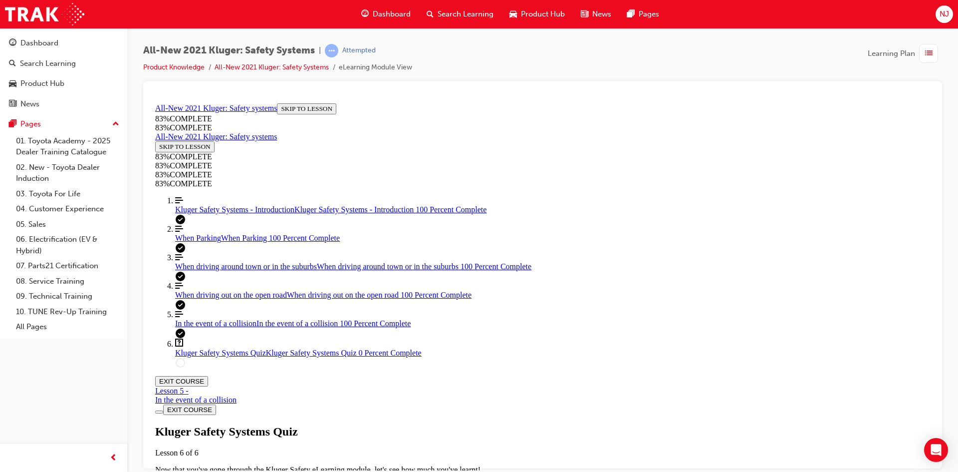
drag, startPoint x: 521, startPoint y: 446, endPoint x: 589, endPoint y: 372, distance: 100.6
drag, startPoint x: 540, startPoint y: 309, endPoint x: 565, endPoint y: 310, distance: 25.0
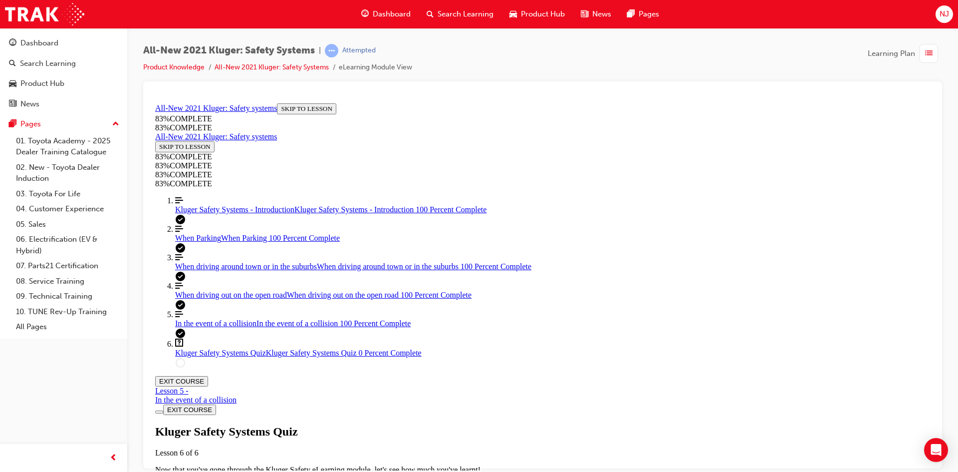
drag, startPoint x: 518, startPoint y: 247, endPoint x: 568, endPoint y: 249, distance: 50.5
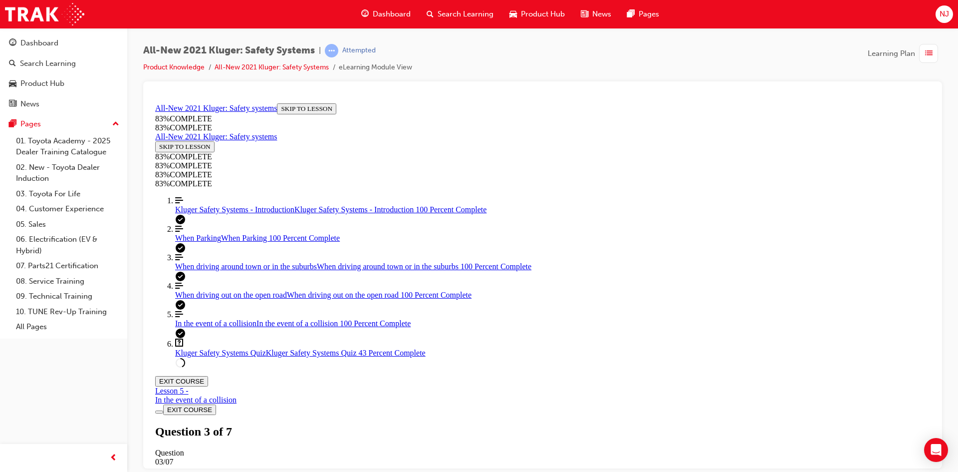
scroll to position [36, 0]
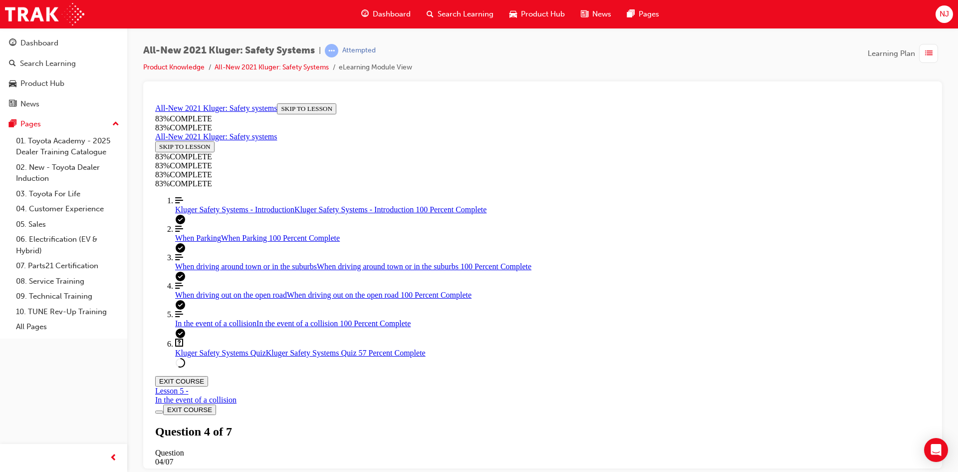
scroll to position [210, 0]
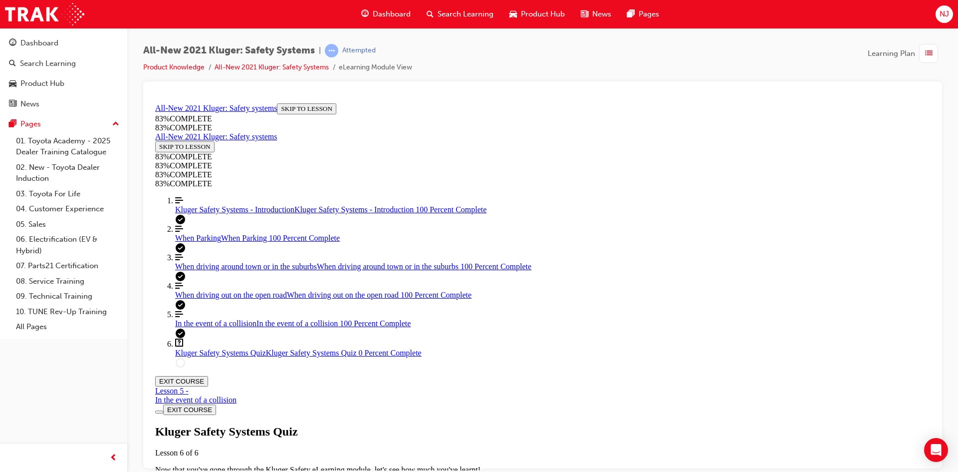
scroll to position [36, 0]
click at [460, 424] on div "Kluger Safety Systems Quiz Lesson 6 of 6 Now that you've gone through the Kluge…" at bounding box center [542, 458] width 775 height 68
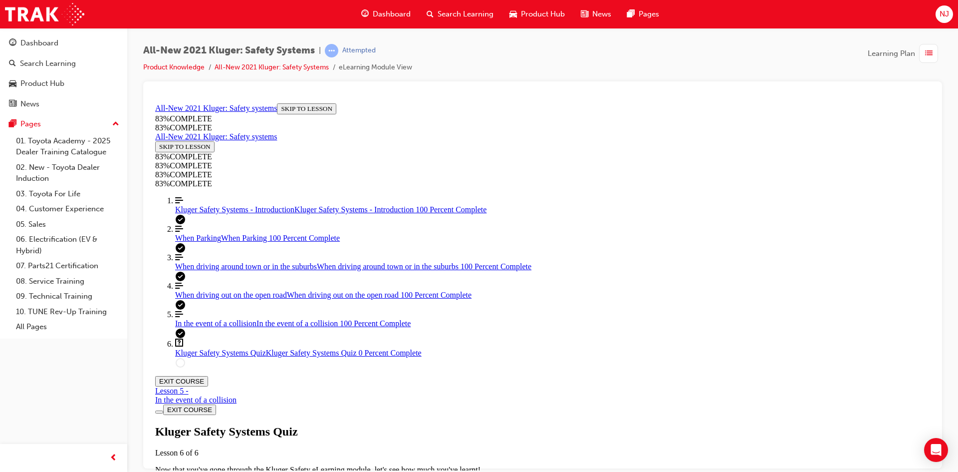
drag, startPoint x: 537, startPoint y: 443, endPoint x: 589, endPoint y: 308, distance: 144.8
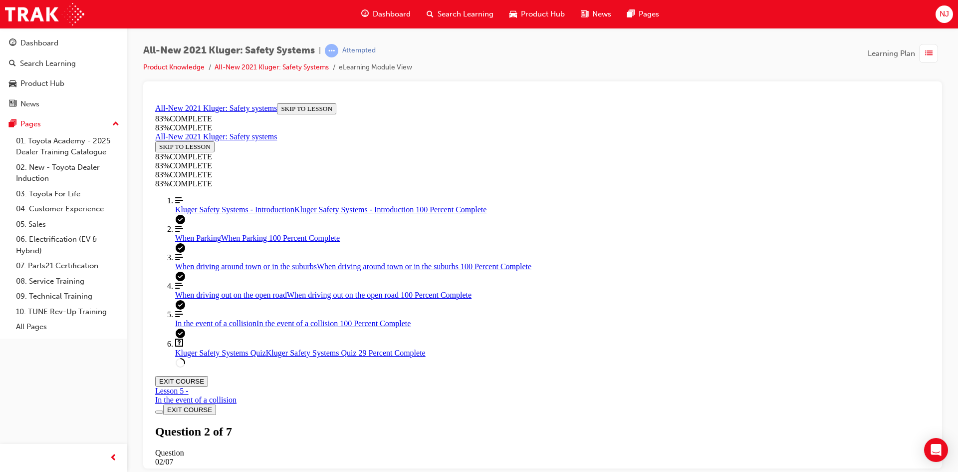
scroll to position [105, 0]
drag, startPoint x: 518, startPoint y: 445, endPoint x: 588, endPoint y: 348, distance: 119.1
drag, startPoint x: 522, startPoint y: 311, endPoint x: 600, endPoint y: 310, distance: 77.4
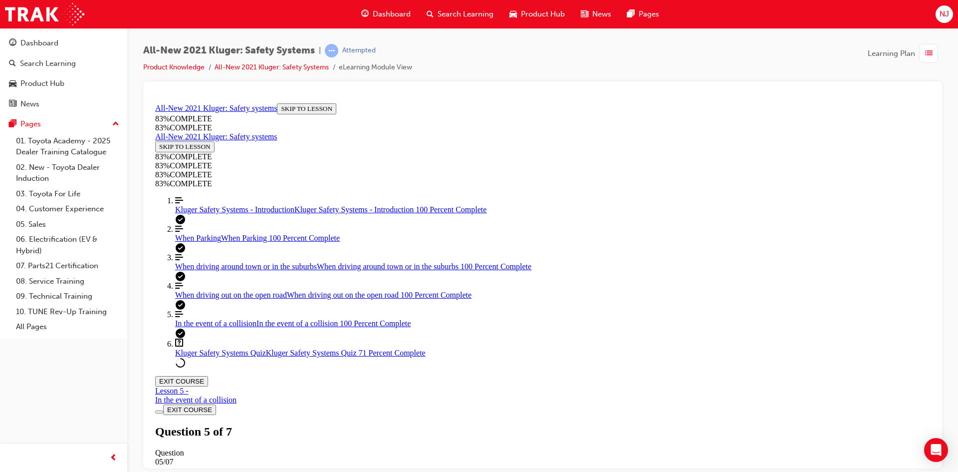
scroll to position [36, 0]
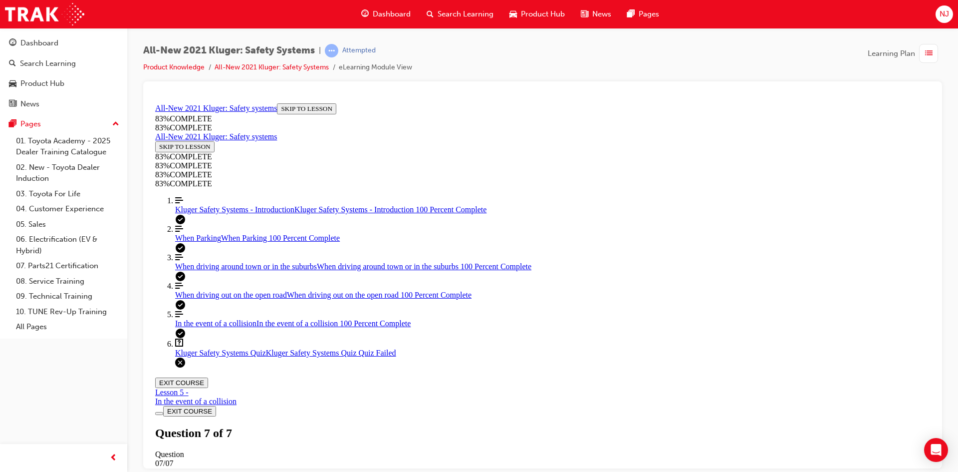
scroll to position [36, 0]
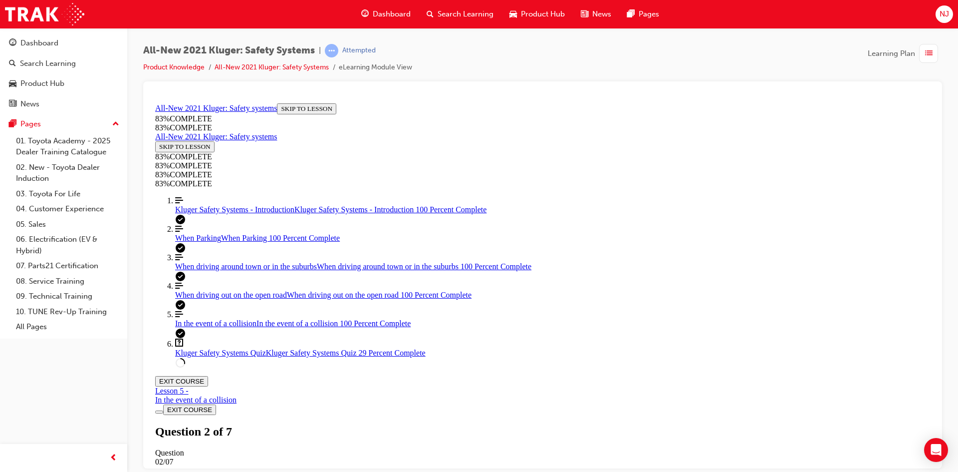
scroll to position [136, 0]
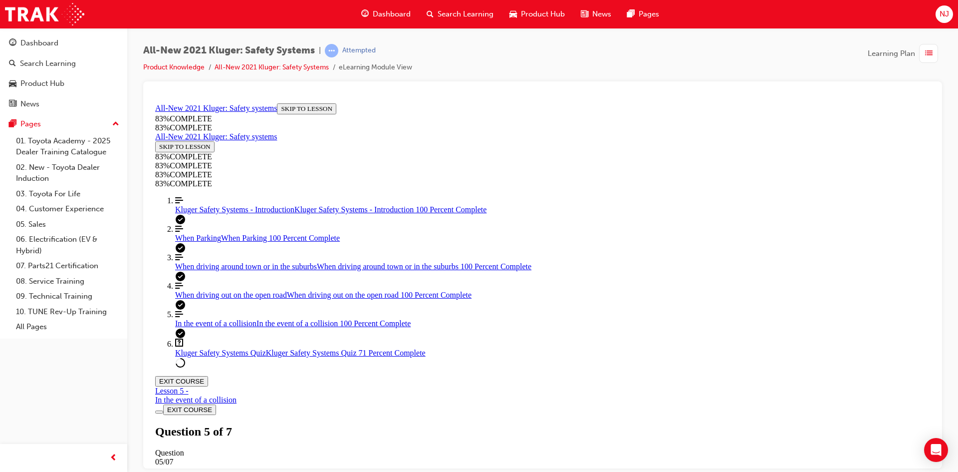
scroll to position [124, 0]
drag, startPoint x: 511, startPoint y: 446, endPoint x: 583, endPoint y: 358, distance: 113.2
drag, startPoint x: 516, startPoint y: 287, endPoint x: 561, endPoint y: 232, distance: 71.6
drag, startPoint x: 481, startPoint y: 292, endPoint x: 553, endPoint y: 286, distance: 72.1
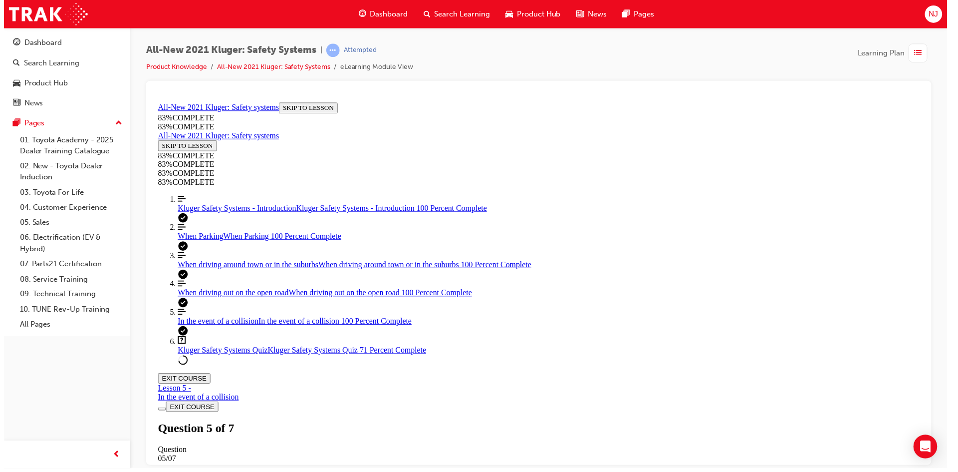
scroll to position [36, 0]
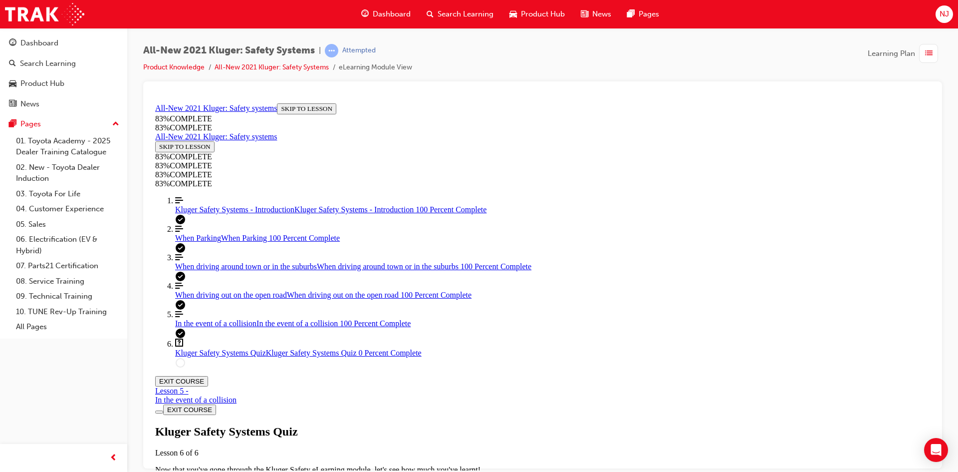
click at [448, 424] on div "Kluger Safety Systems Quiz Lesson 6 of 6 Now that you've gone through the Kluge…" at bounding box center [542, 458] width 775 height 68
drag, startPoint x: 570, startPoint y: 392, endPoint x: 622, endPoint y: 355, distance: 63.7
drag, startPoint x: 516, startPoint y: 401, endPoint x: 571, endPoint y: 398, distance: 55.0
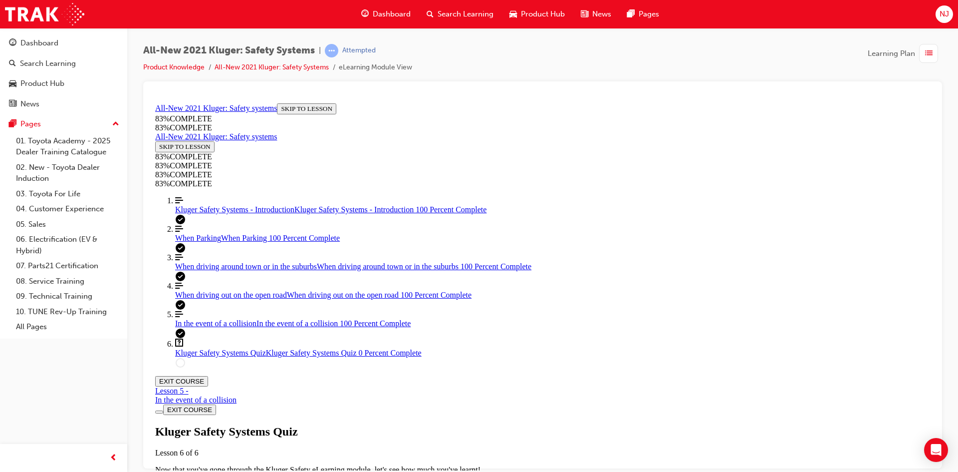
drag, startPoint x: 535, startPoint y: 316, endPoint x: 596, endPoint y: 316, distance: 60.9
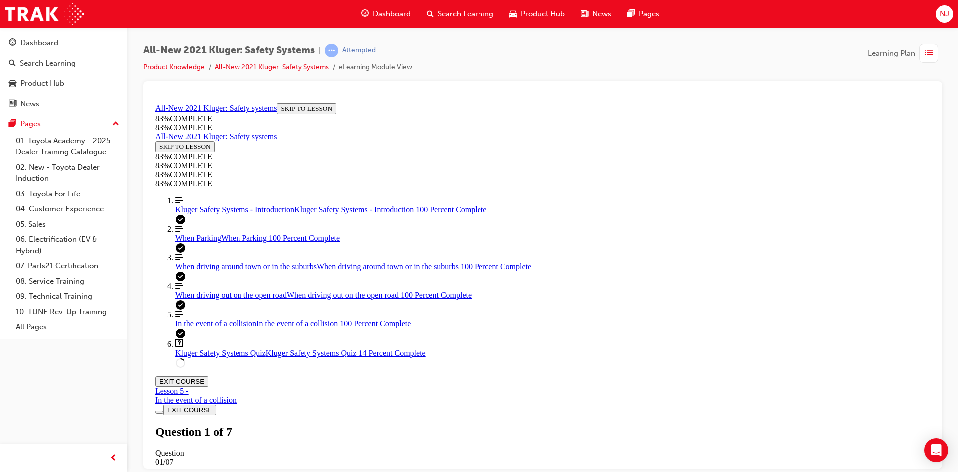
scroll to position [136, 0]
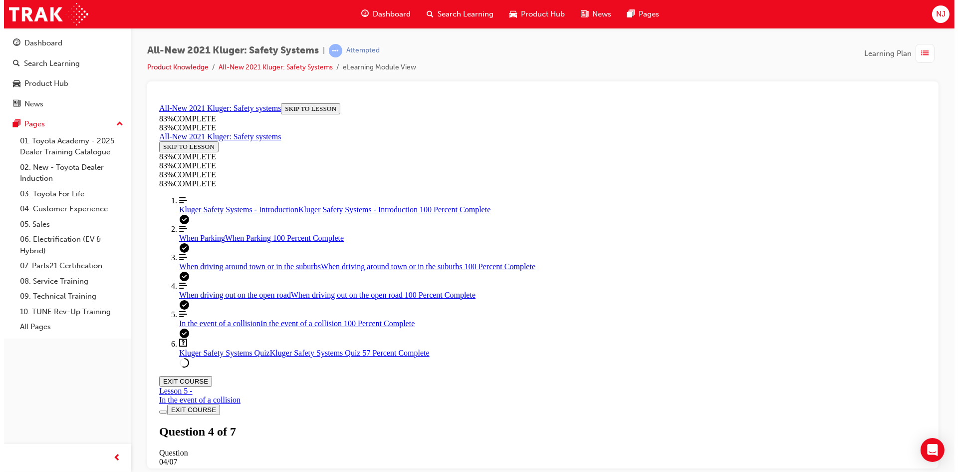
scroll to position [36, 0]
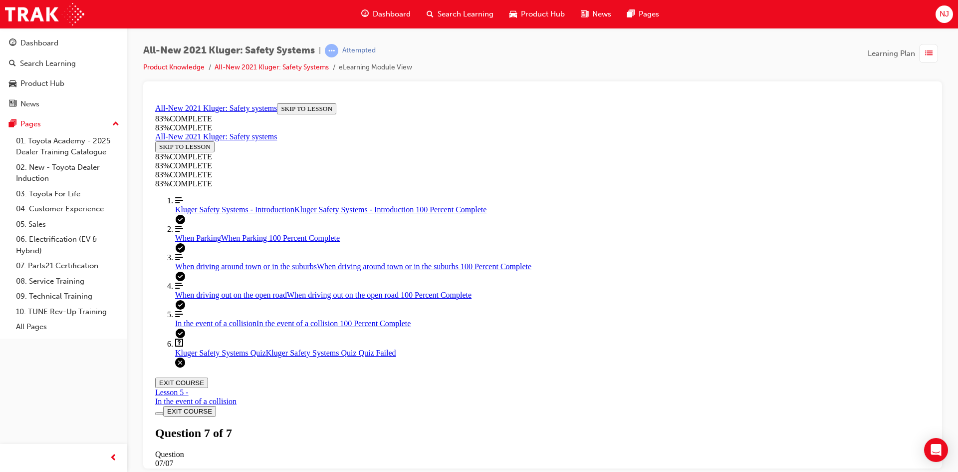
scroll to position [145, 0]
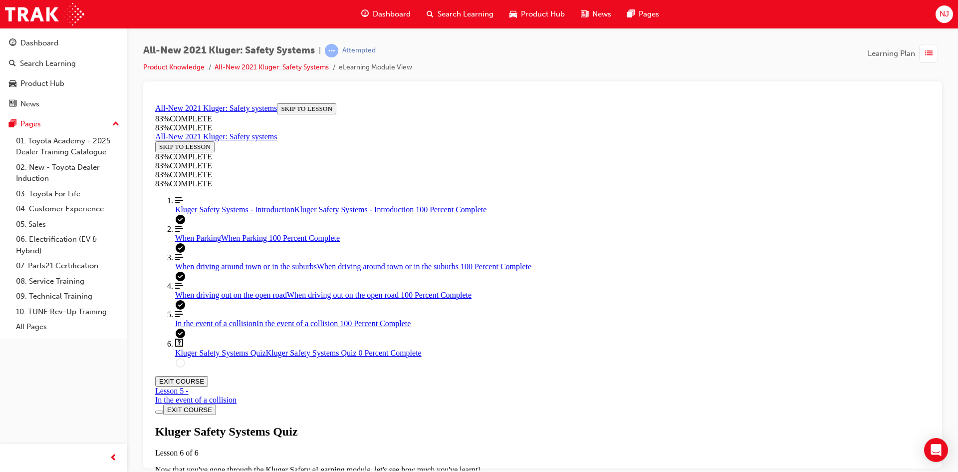
scroll to position [36, 0]
drag, startPoint x: 524, startPoint y: 307, endPoint x: 579, endPoint y: 393, distance: 102.1
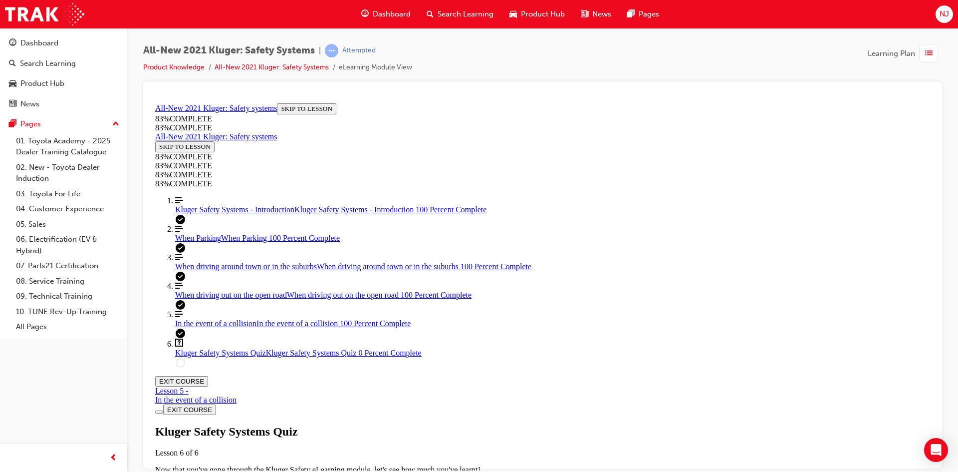
drag, startPoint x: 528, startPoint y: 351, endPoint x: 550, endPoint y: 302, distance: 54.3
drag, startPoint x: 515, startPoint y: 356, endPoint x: 571, endPoint y: 354, distance: 55.9
drag, startPoint x: 557, startPoint y: 313, endPoint x: 591, endPoint y: 318, distance: 33.8
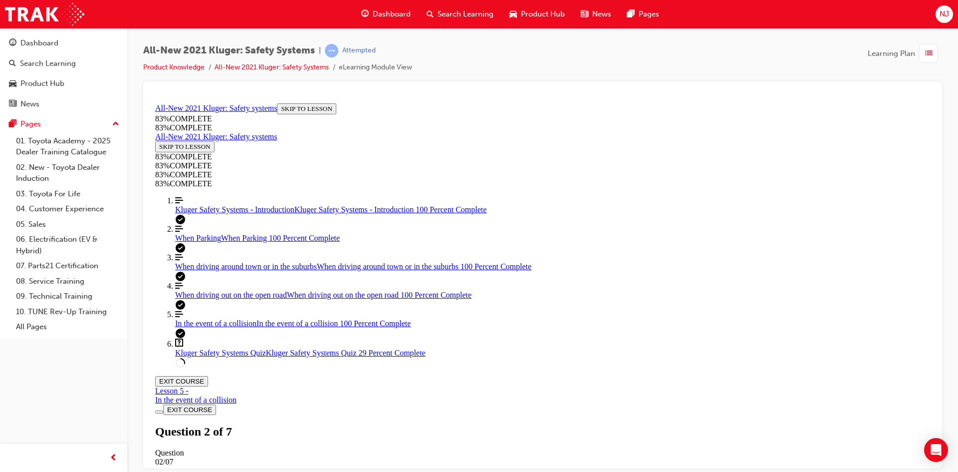
scroll to position [236, 0]
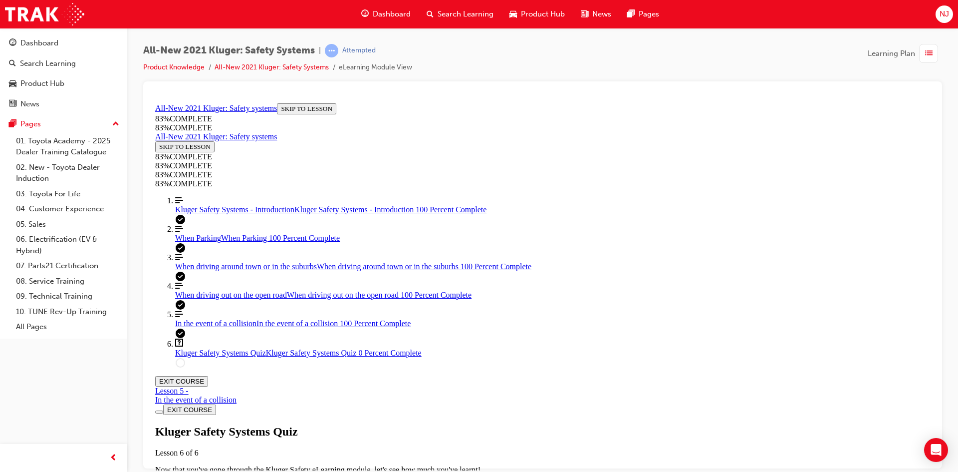
scroll to position [36, 0]
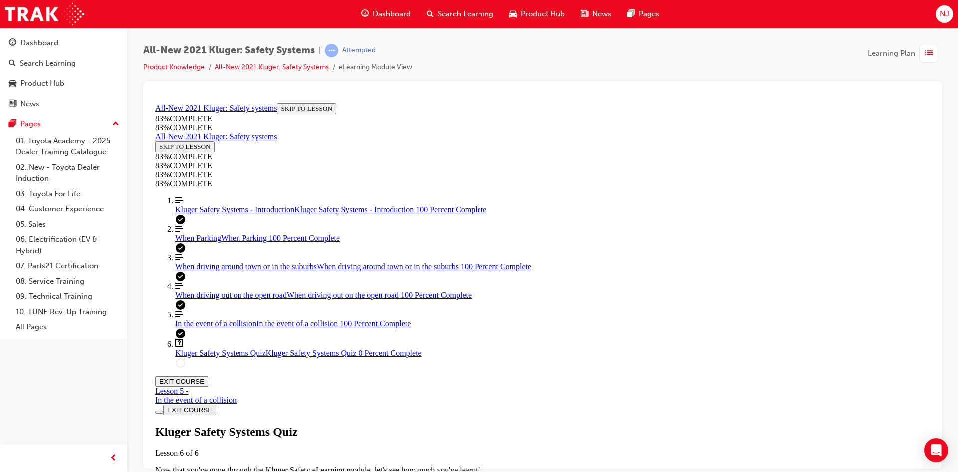
drag, startPoint x: 578, startPoint y: 189, endPoint x: 477, endPoint y: 198, distance: 101.1
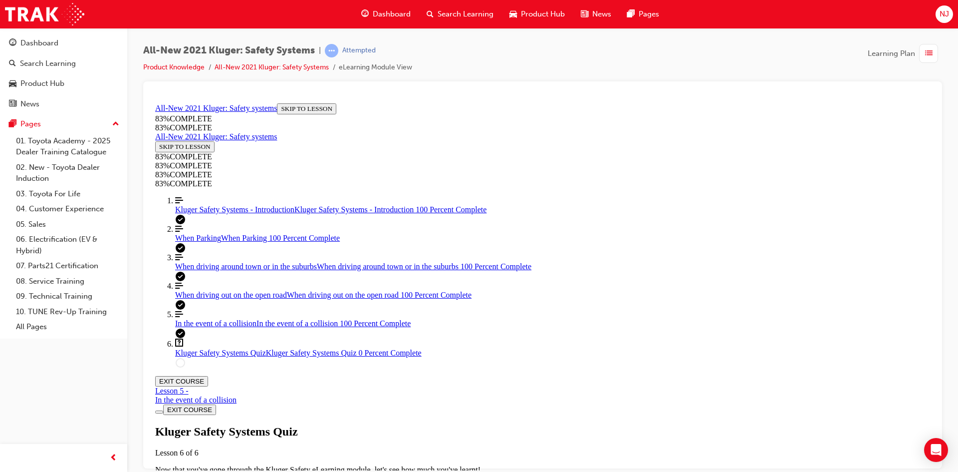
drag, startPoint x: 577, startPoint y: 193, endPoint x: 483, endPoint y: 199, distance: 94.0
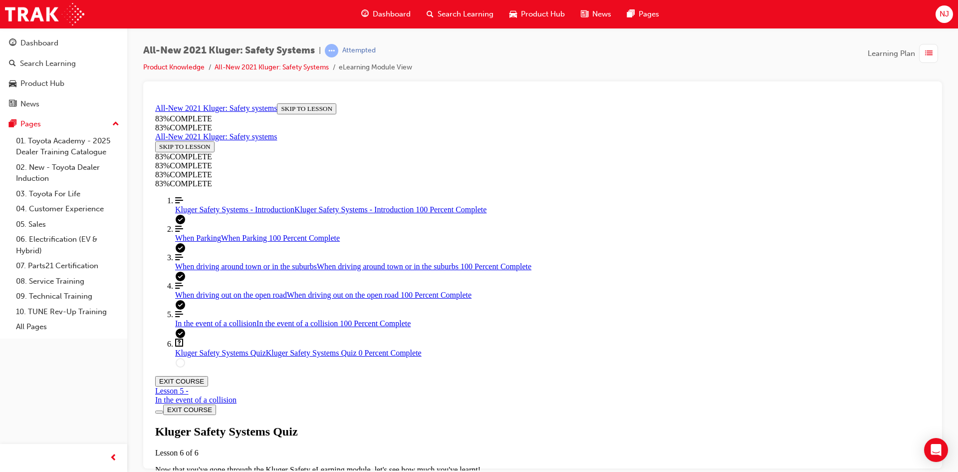
copy p "Curve Speed Reduction"
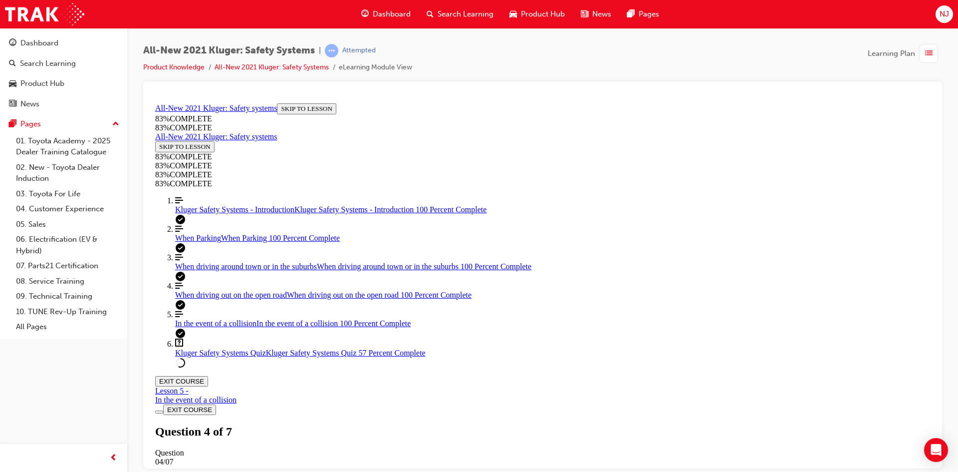
scroll to position [78, 0]
drag, startPoint x: 538, startPoint y: 383, endPoint x: 604, endPoint y: 449, distance: 93.5
drag, startPoint x: 581, startPoint y: 347, endPoint x: 631, endPoint y: 395, distance: 69.2
drag, startPoint x: 524, startPoint y: 278, endPoint x: 594, endPoint y: 345, distance: 96.3
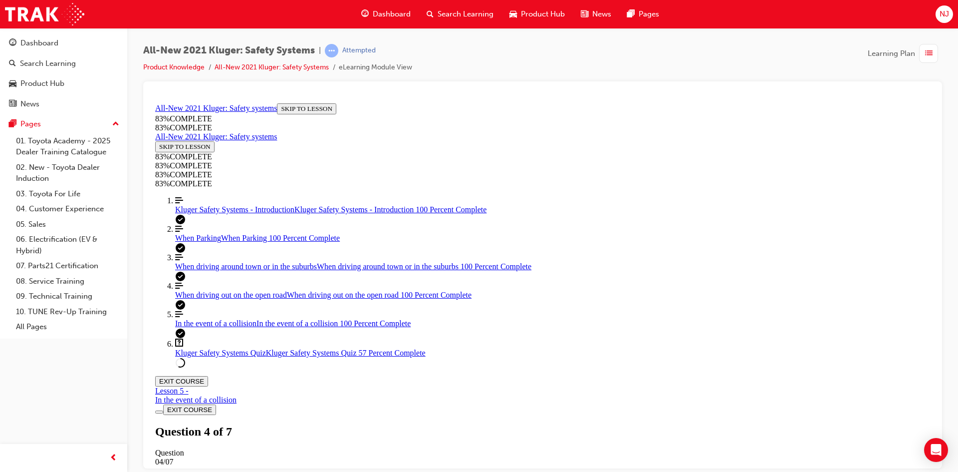
drag, startPoint x: 530, startPoint y: 270, endPoint x: 591, endPoint y: 274, distance: 61.5
drag, startPoint x: 491, startPoint y: 256, endPoint x: 630, endPoint y: 262, distance: 138.8
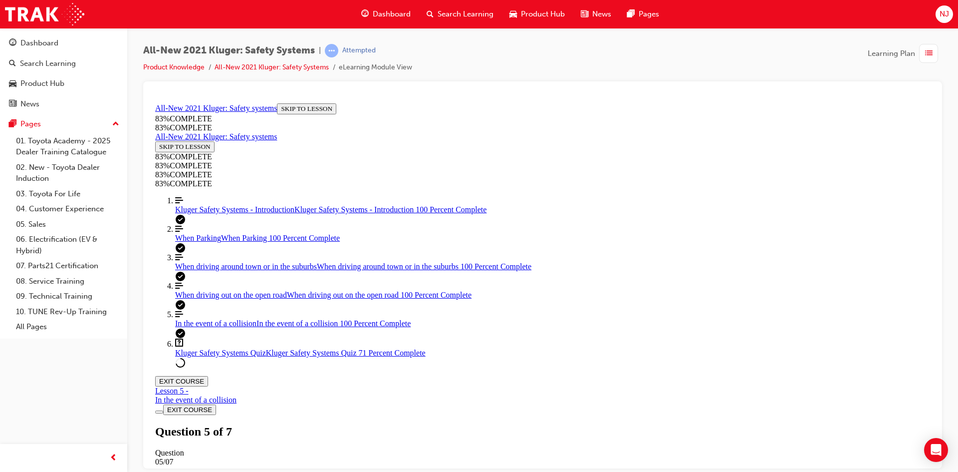
copy p "Emergency Steering Assist diagram"
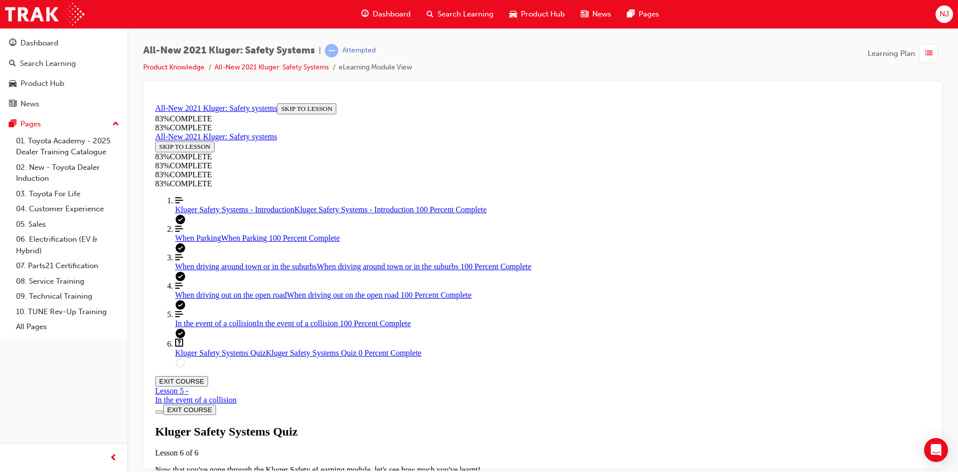
scroll to position [36, 0]
click at [229, 214] on div "Kluger Safety Systems - Introduction Kluger Safety Systems - Introduction 100 P…" at bounding box center [552, 209] width 755 height 9
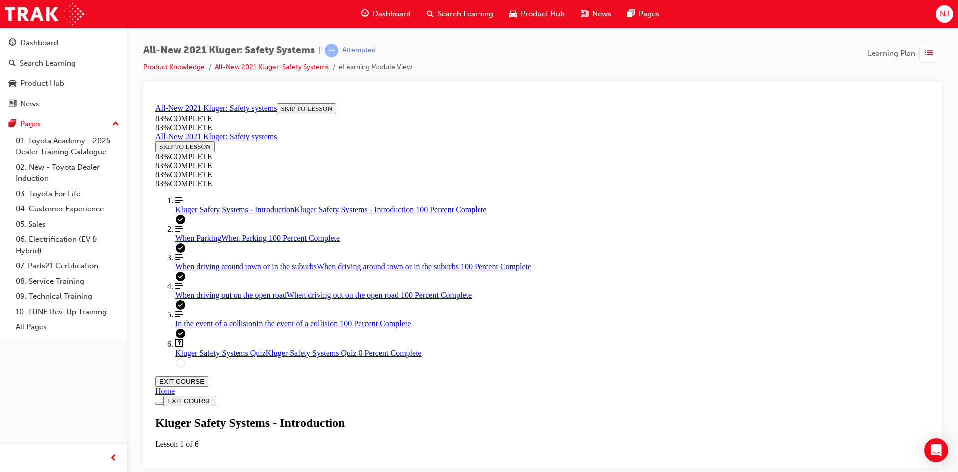
scroll to position [234, 0]
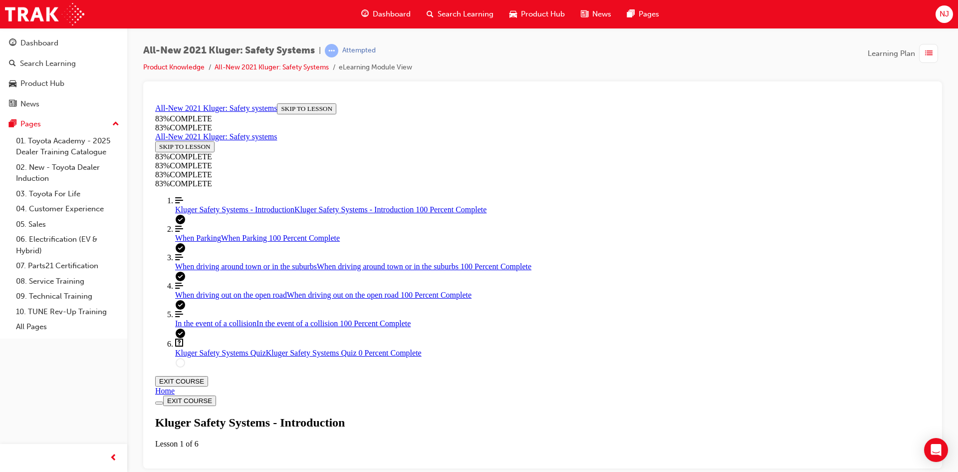
click at [198, 270] on span "When driving around town or in the suburbs" at bounding box center [246, 265] width 142 height 8
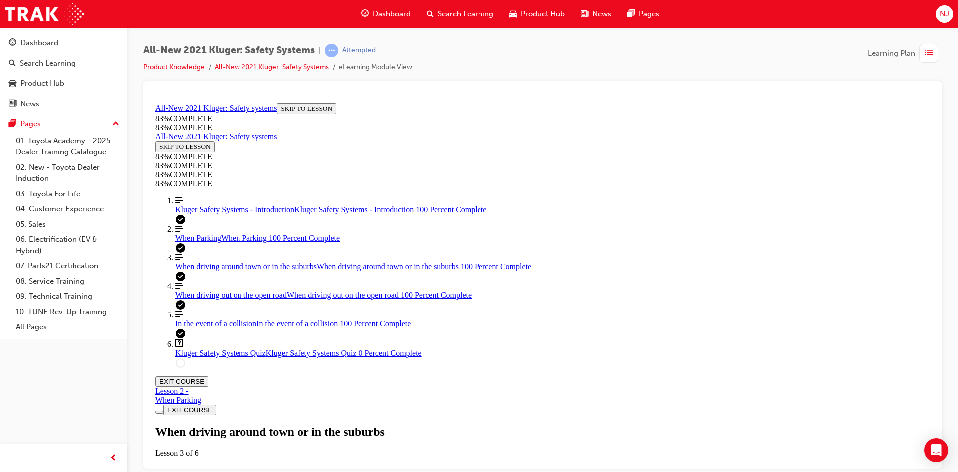
scroll to position [1382, 0]
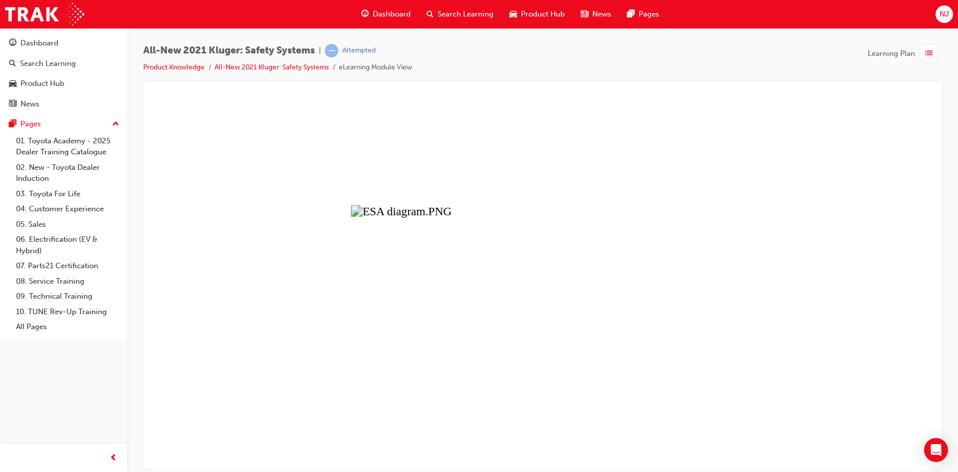
click at [447, 328] on button "Unzoom image" at bounding box center [542, 284] width 783 height 371
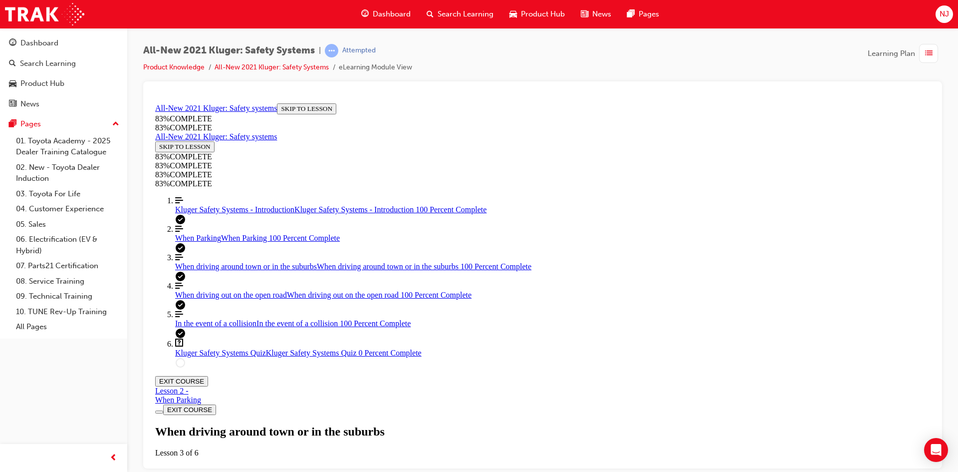
scroll to position [1581, 0]
click at [208, 327] on span "In the event of a collision" at bounding box center [215, 322] width 81 height 8
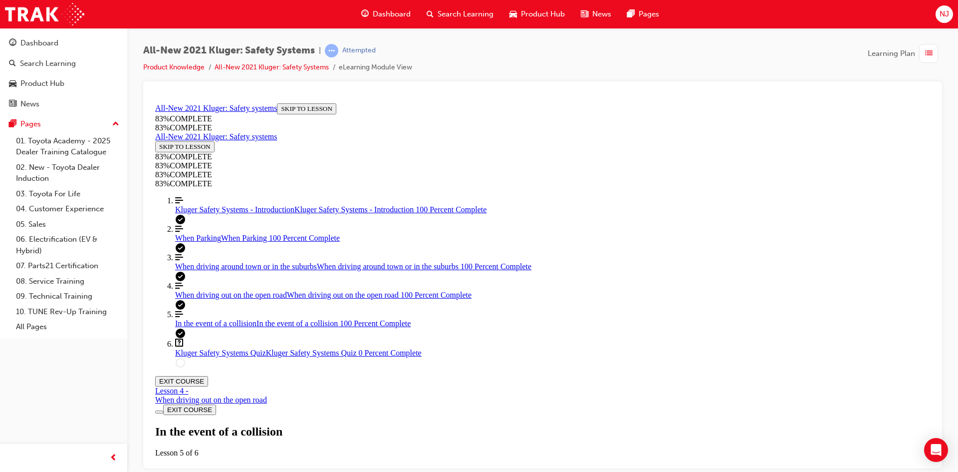
click at [220, 270] on span "When driving around town or in the suburbs" at bounding box center [246, 265] width 142 height 8
click at [212, 299] on div "When driving out on the open road When driving out on the open road 100 Percent…" at bounding box center [552, 294] width 755 height 9
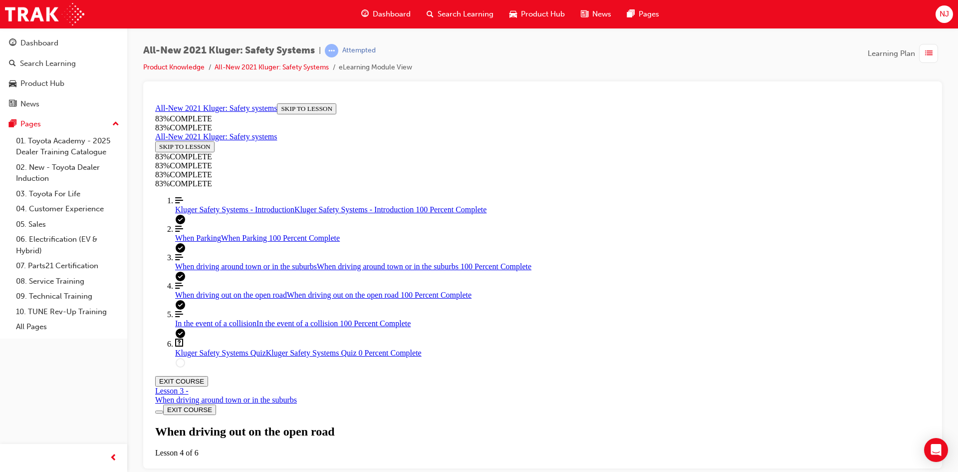
scroll to position [2879, 0]
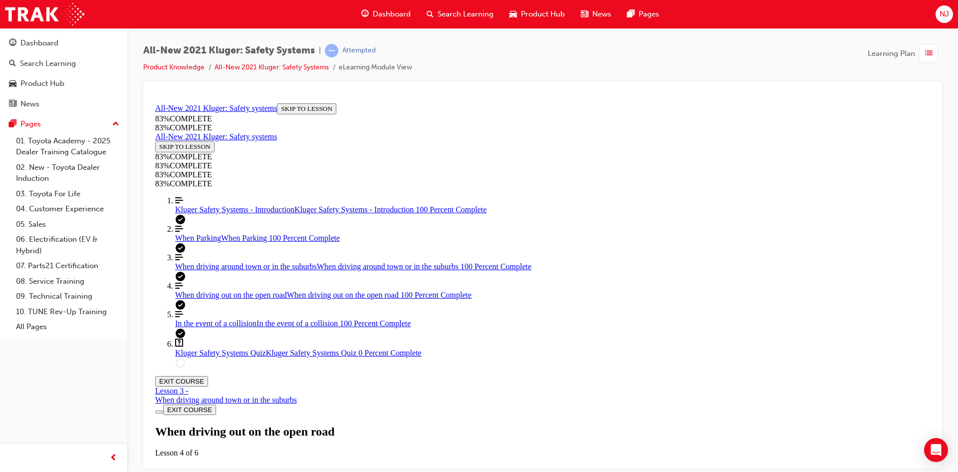
click at [230, 356] on span "Kluger Safety Systems Quiz" at bounding box center [220, 352] width 91 height 8
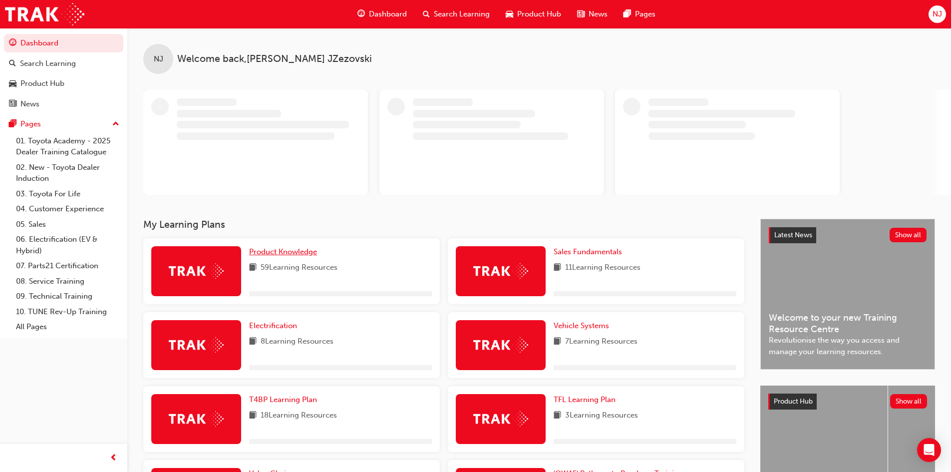
click at [288, 251] on span "Product Knowledge" at bounding box center [283, 251] width 68 height 9
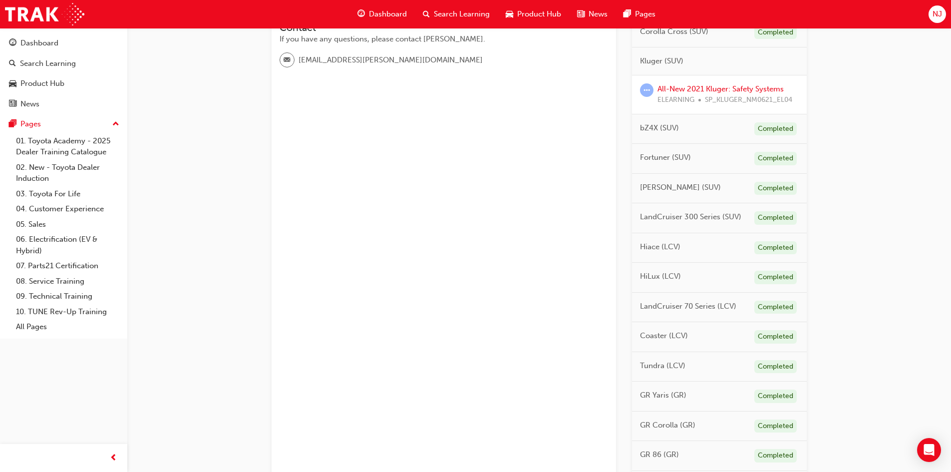
scroll to position [205, 0]
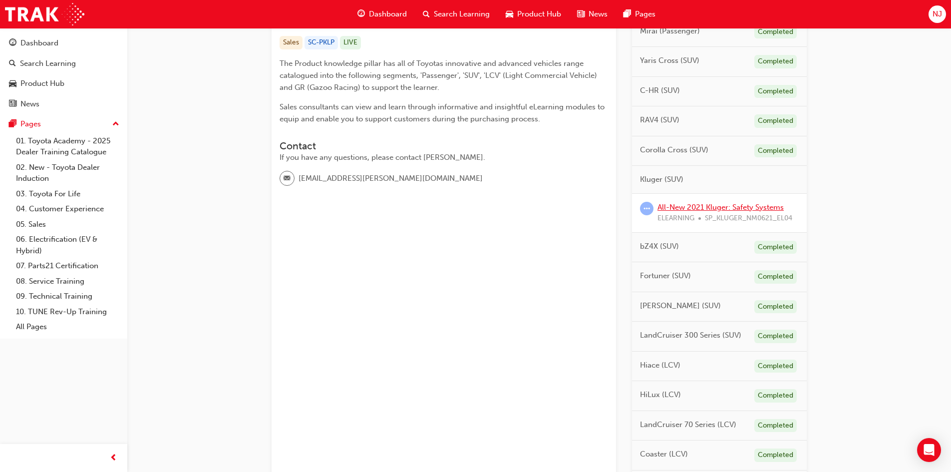
click at [703, 209] on link "All-New 2021 Kluger: Safety Systems" at bounding box center [720, 207] width 126 height 9
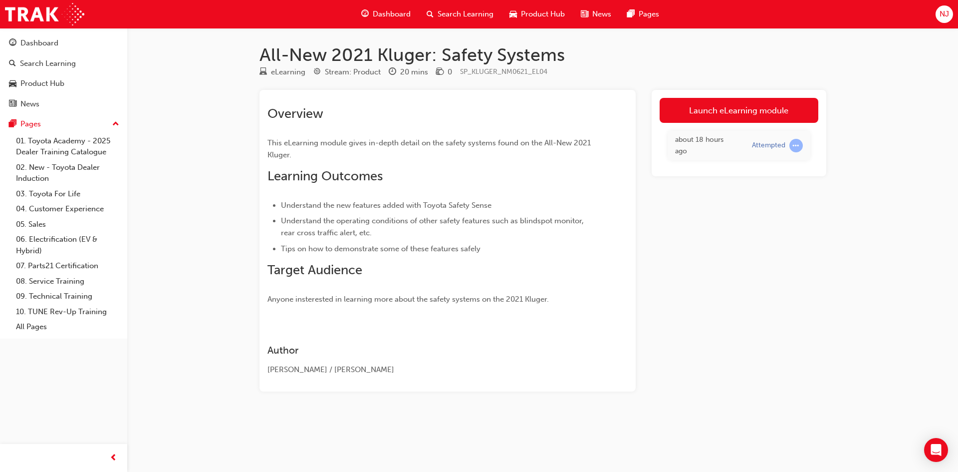
click at [693, 141] on div "about 18 hours ago" at bounding box center [706, 145] width 62 height 22
click at [792, 146] on span "learningRecordVerb_ATTEMPT-icon" at bounding box center [795, 145] width 13 height 13
click at [795, 145] on span "learningRecordVerb_ATTEMPT-icon" at bounding box center [795, 145] width 13 height 13
click at [711, 123] on div "about 18 hours ago Attempted" at bounding box center [739, 145] width 159 height 45
click at [704, 109] on link "Launch eLearning module" at bounding box center [739, 110] width 159 height 25
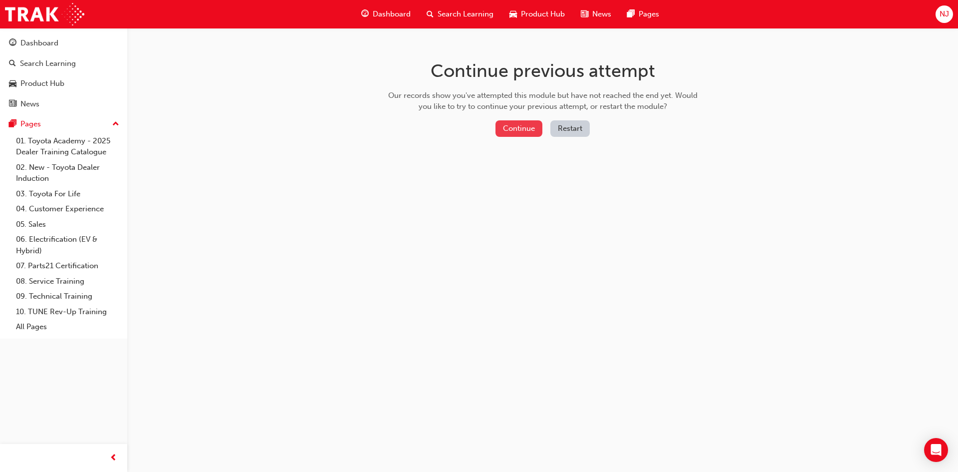
click at [505, 126] on button "Continue" at bounding box center [518, 128] width 47 height 16
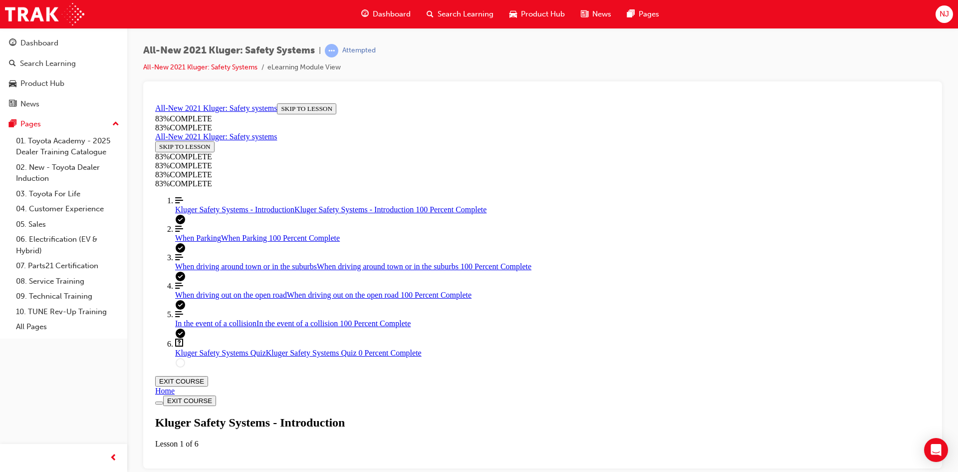
scroll to position [234, 0]
click at [252, 357] on link "Question box Question mark inside of a square Kluger Safety Systems Quiz Kluger…" at bounding box center [552, 347] width 755 height 19
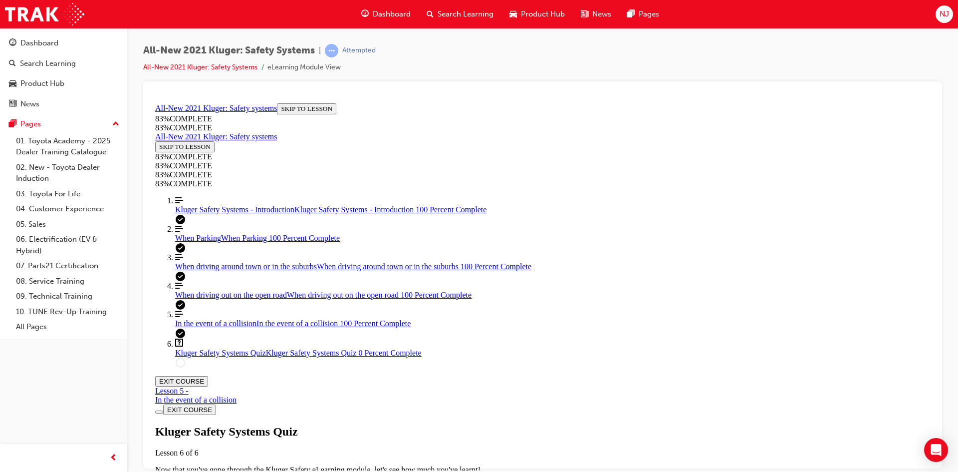
scroll to position [184, 0]
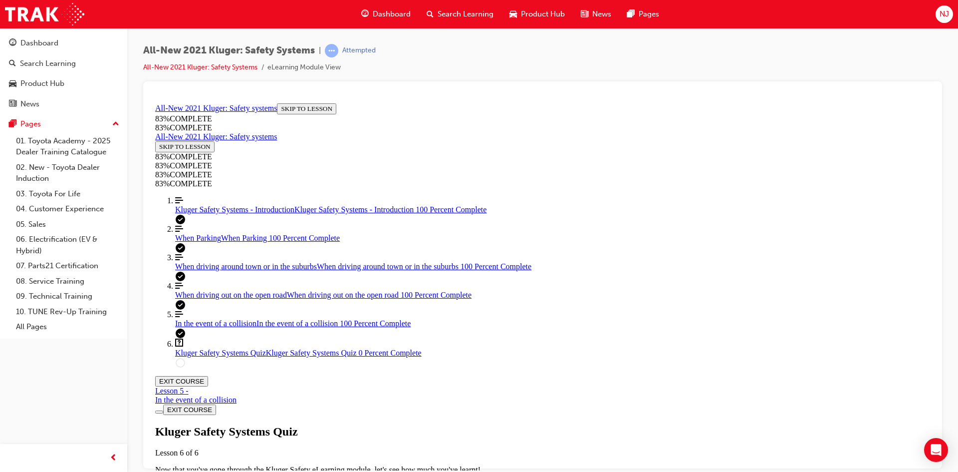
drag, startPoint x: 530, startPoint y: 230, endPoint x: 604, endPoint y: 358, distance: 148.0
drag, startPoint x: 520, startPoint y: 295, endPoint x: 582, endPoint y: 295, distance: 61.4
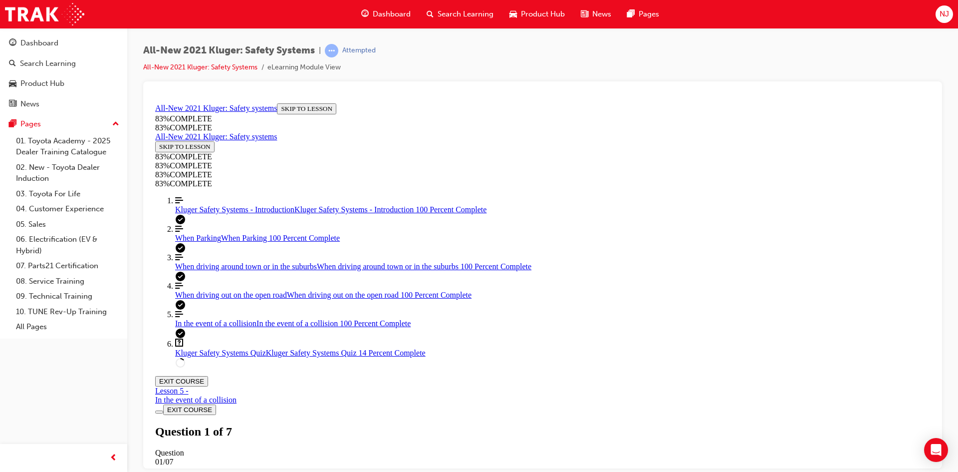
drag, startPoint x: 555, startPoint y: 231, endPoint x: 600, endPoint y: 230, distance: 44.4
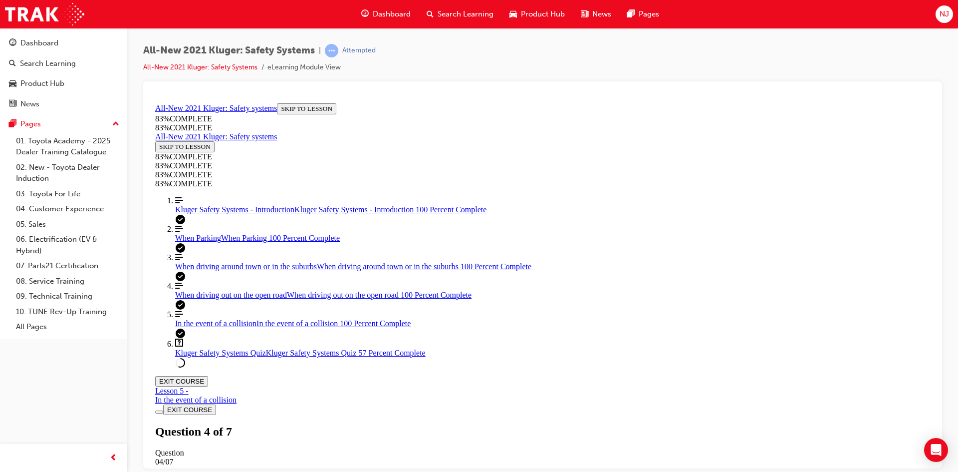
scroll to position [120, 0]
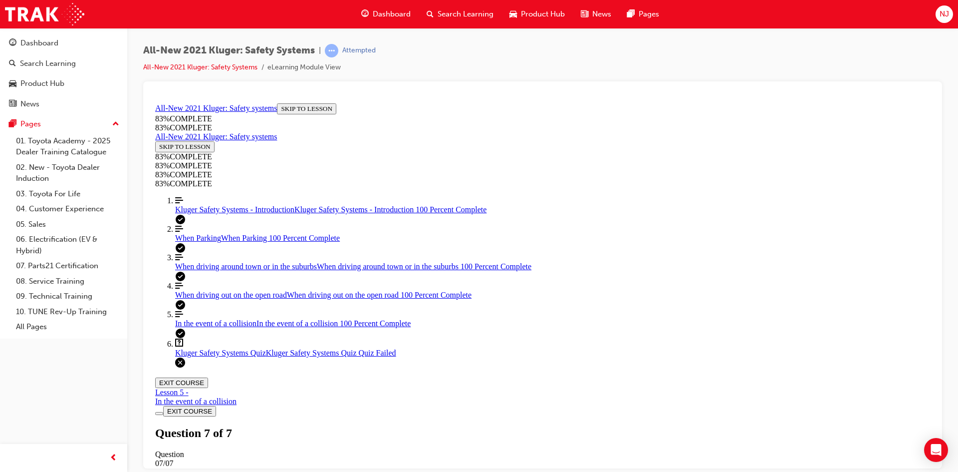
scroll to position [145, 0]
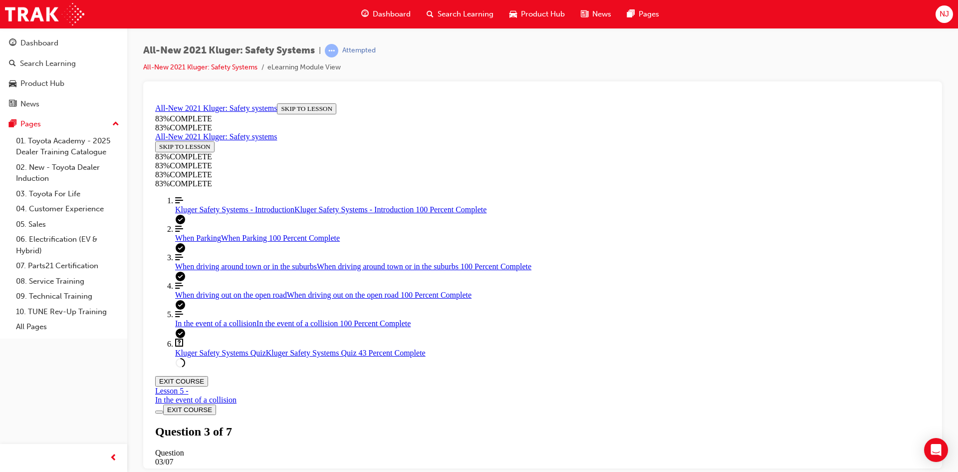
scroll to position [86, 0]
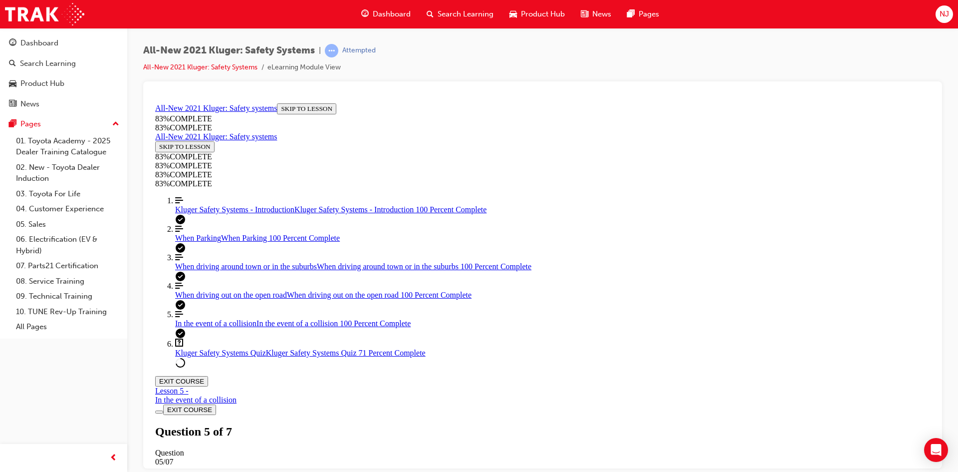
scroll to position [124, 0]
drag, startPoint x: 503, startPoint y: 295, endPoint x: 567, endPoint y: 357, distance: 88.6
drag, startPoint x: 554, startPoint y: 236, endPoint x: 589, endPoint y: 240, distance: 35.2
drag, startPoint x: 557, startPoint y: 290, endPoint x: 619, endPoint y: 289, distance: 61.9
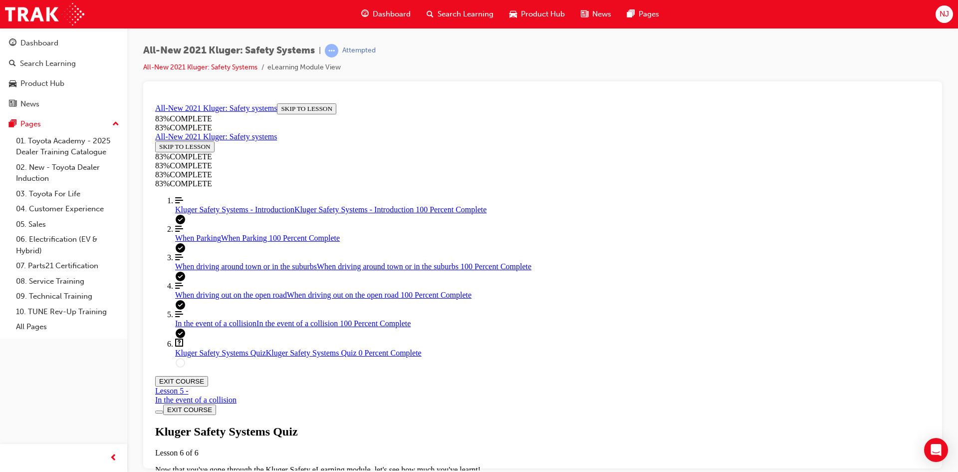
scroll to position [136, 0]
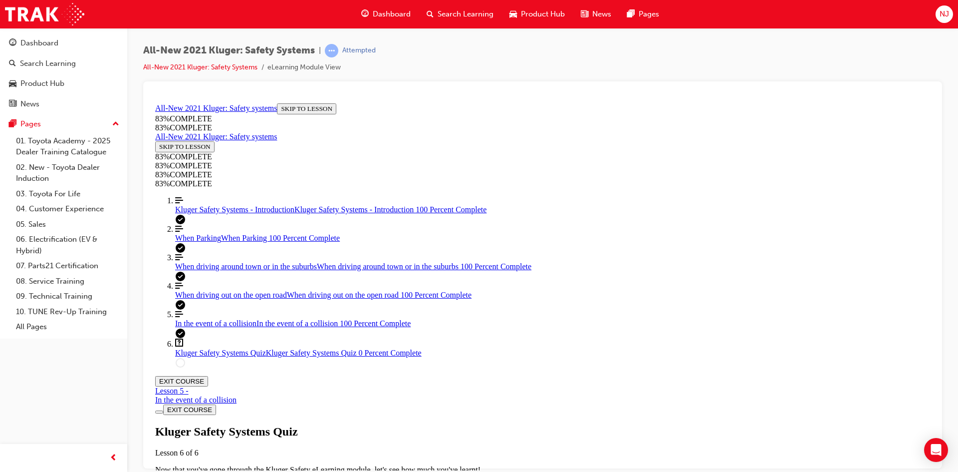
scroll to position [210, 0]
drag, startPoint x: 505, startPoint y: 437, endPoint x: 580, endPoint y: 438, distance: 74.9
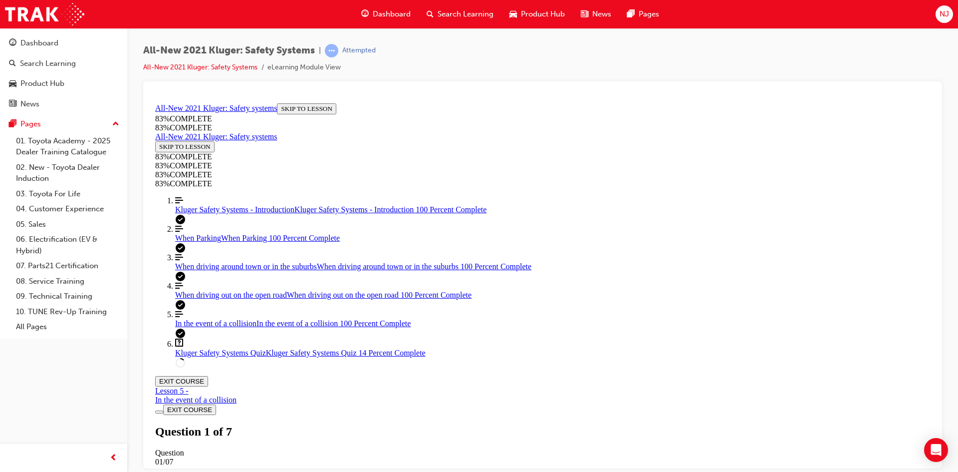
drag, startPoint x: 536, startPoint y: 326, endPoint x: 623, endPoint y: 325, distance: 87.3
drag, startPoint x: 547, startPoint y: 366, endPoint x: 626, endPoint y: 368, distance: 78.4
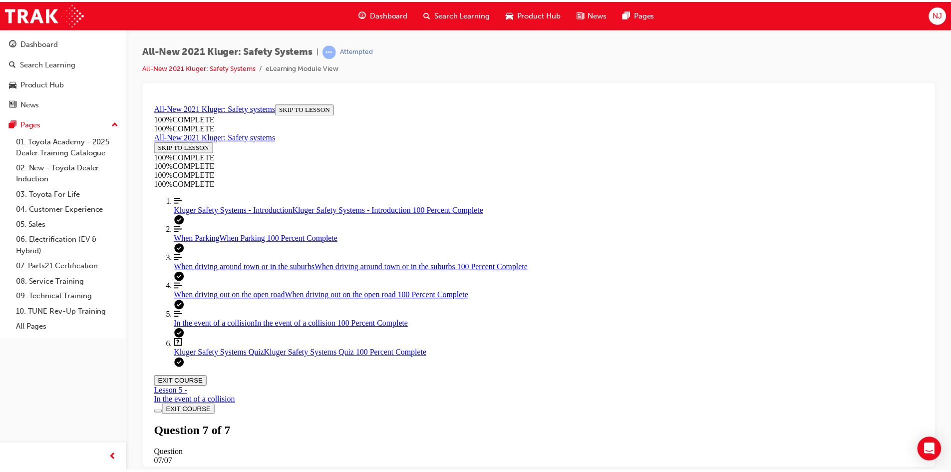
scroll to position [36, 0]
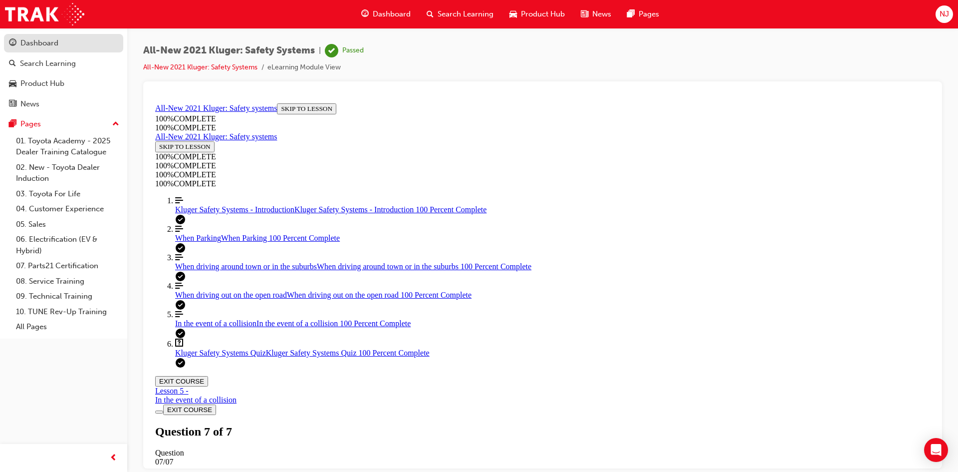
click at [38, 48] on div "Dashboard" at bounding box center [39, 42] width 38 height 11
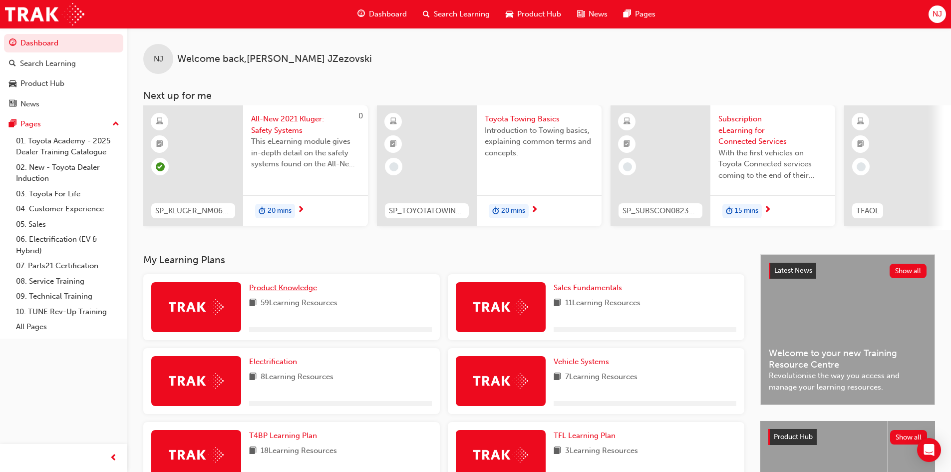
click at [279, 292] on span "Product Knowledge" at bounding box center [283, 287] width 68 height 9
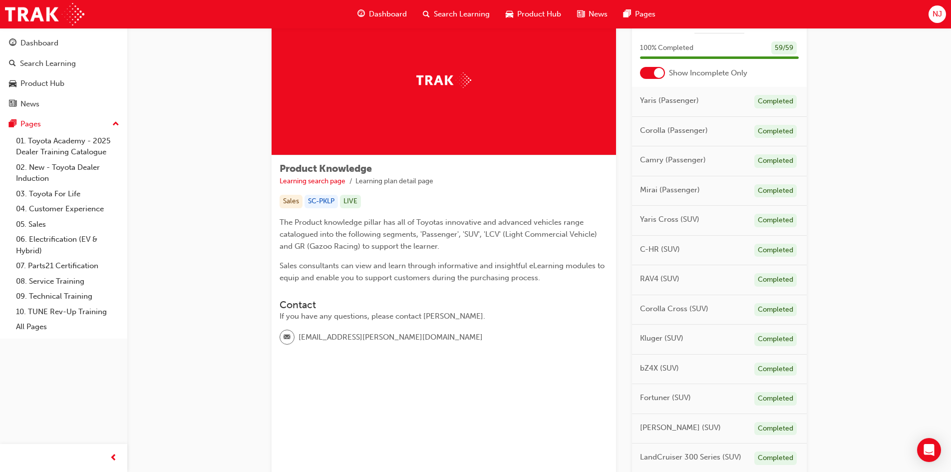
scroll to position [47, 0]
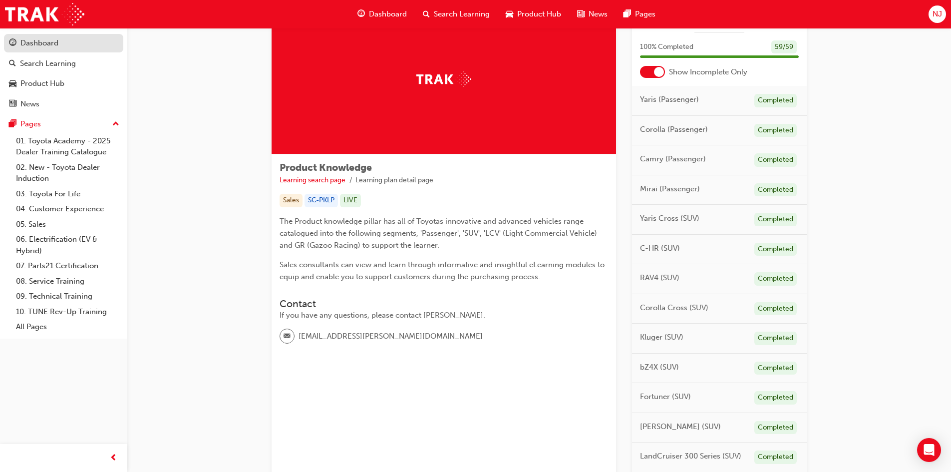
click at [51, 46] on div "Dashboard" at bounding box center [39, 42] width 38 height 11
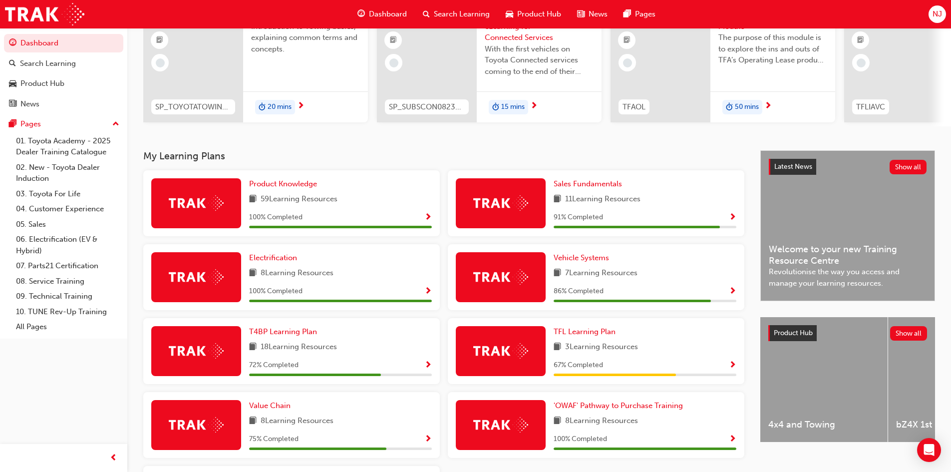
scroll to position [100, 0]
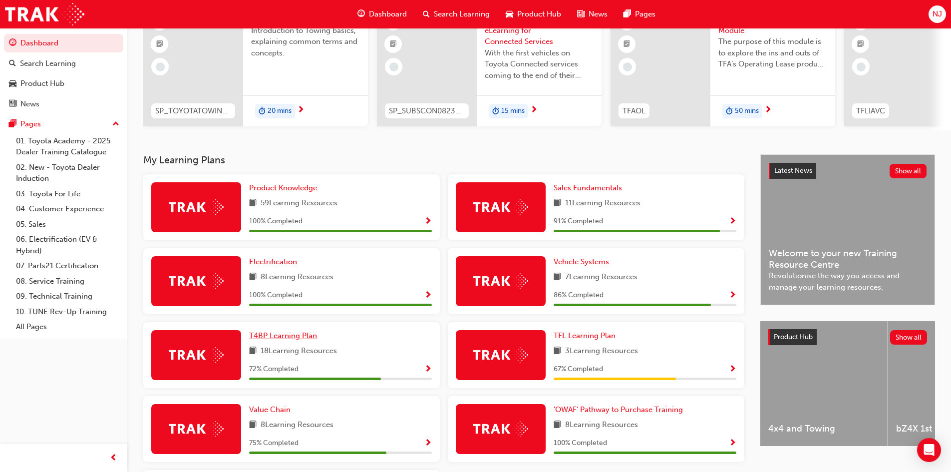
click at [284, 340] on span "T4BP Learning Plan" at bounding box center [283, 335] width 68 height 9
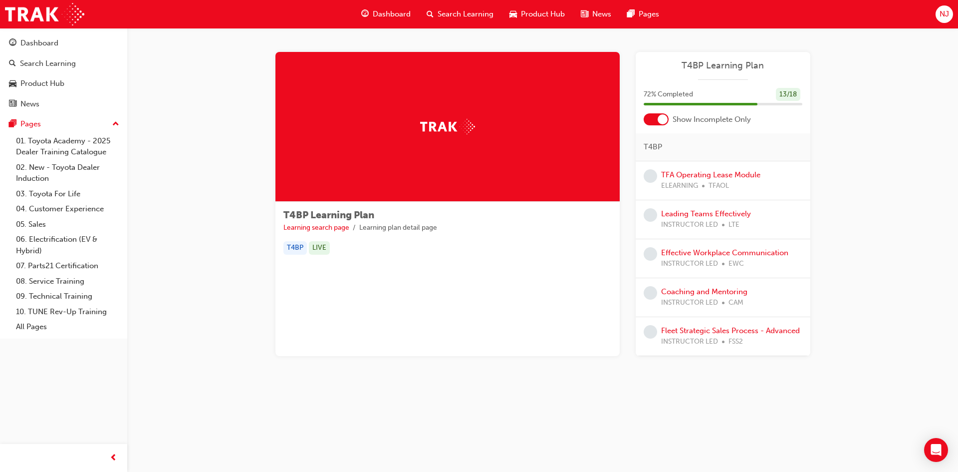
click at [660, 120] on div at bounding box center [663, 119] width 10 height 10
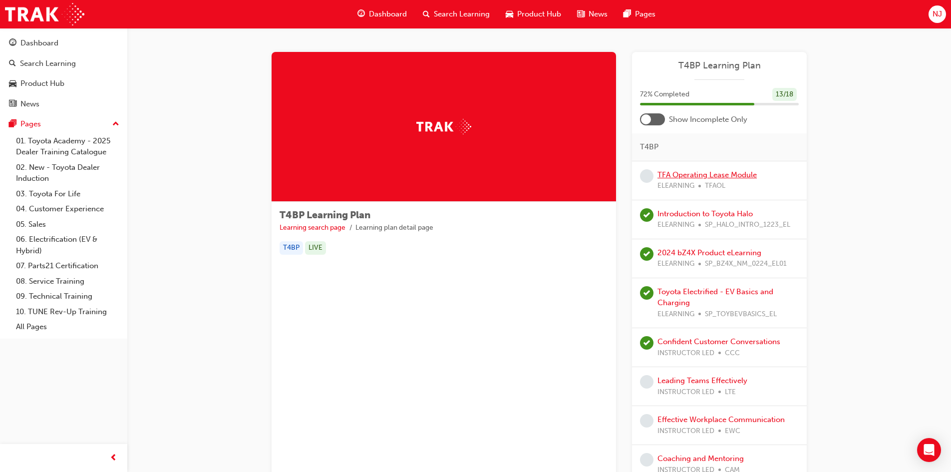
click at [697, 174] on link "TFA Operating Lease Module" at bounding box center [706, 174] width 99 height 9
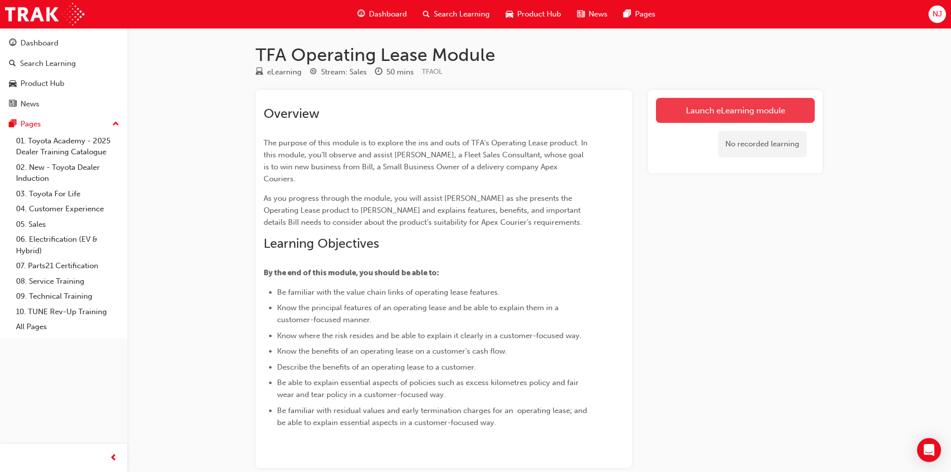
click at [731, 113] on link "Launch eLearning module" at bounding box center [735, 110] width 159 height 25
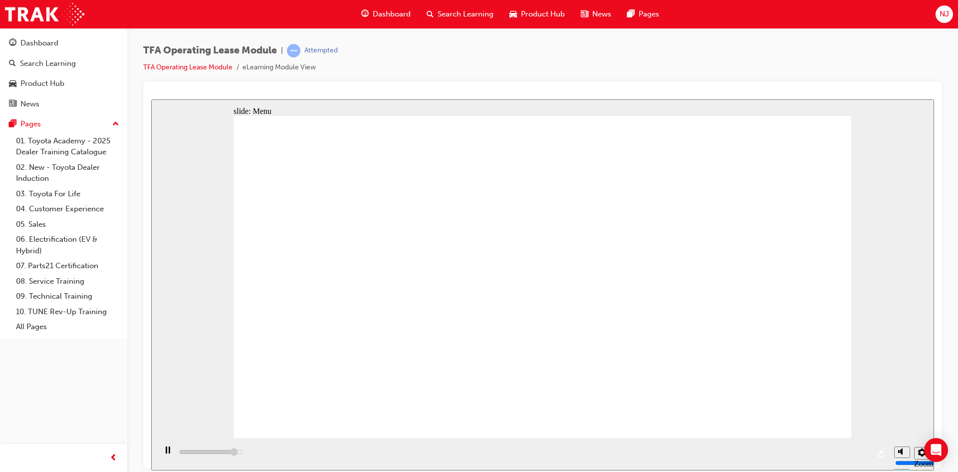
drag, startPoint x: 355, startPoint y: 334, endPoint x: 274, endPoint y: 341, distance: 81.1
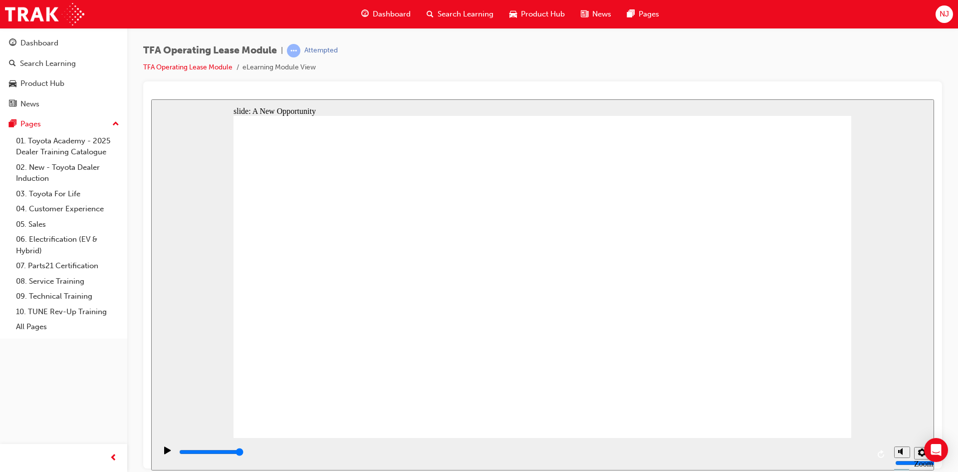
drag, startPoint x: 632, startPoint y: 324, endPoint x: 609, endPoint y: 342, distance: 28.8
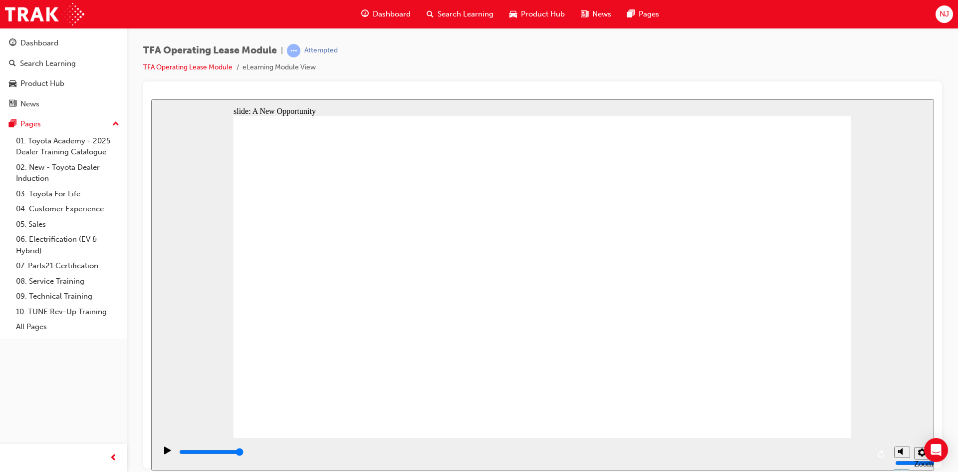
click at [164, 453] on icon "Play (Ctrl+Alt+P)" at bounding box center [167, 449] width 6 height 7
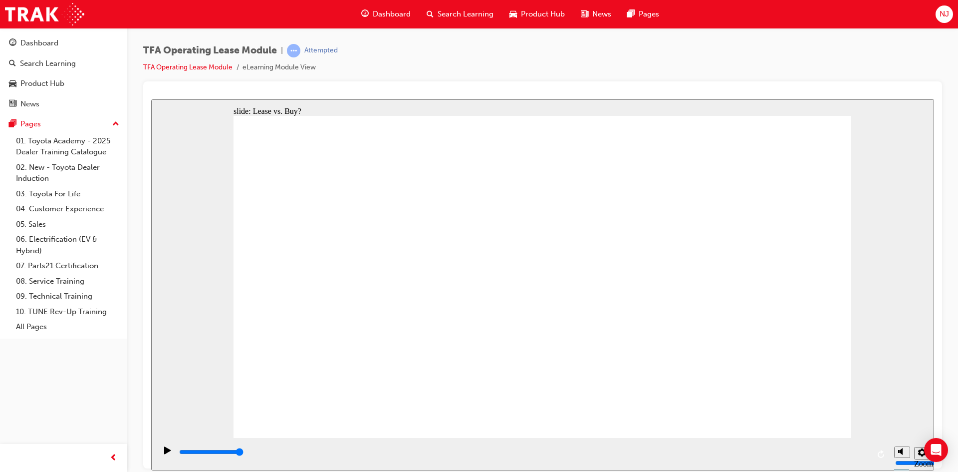
drag, startPoint x: 313, startPoint y: 277, endPoint x: 557, endPoint y: 266, distance: 243.8
drag, startPoint x: 437, startPoint y: 270, endPoint x: 698, endPoint y: 263, distance: 261.1
drag, startPoint x: 436, startPoint y: 350, endPoint x: 686, endPoint y: 317, distance: 251.7
drag, startPoint x: 293, startPoint y: 315, endPoint x: 552, endPoint y: 312, distance: 258.5
drag, startPoint x: 346, startPoint y: 369, endPoint x: 709, endPoint y: 327, distance: 365.7
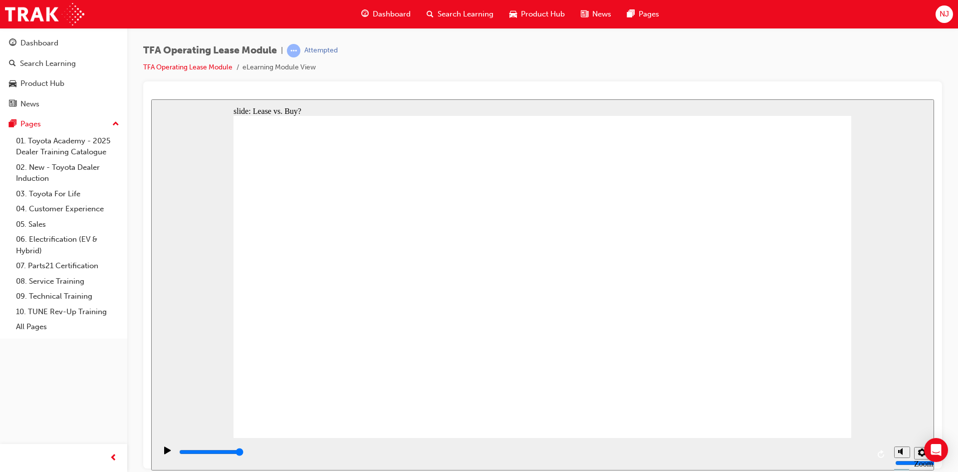
type input "4200"
radio input "true"
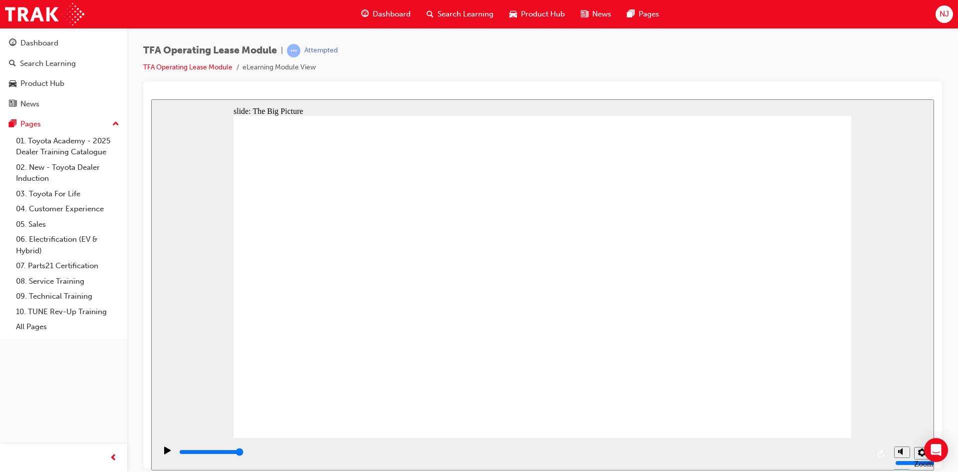
drag, startPoint x: 285, startPoint y: 261, endPoint x: 307, endPoint y: 261, distance: 22.0
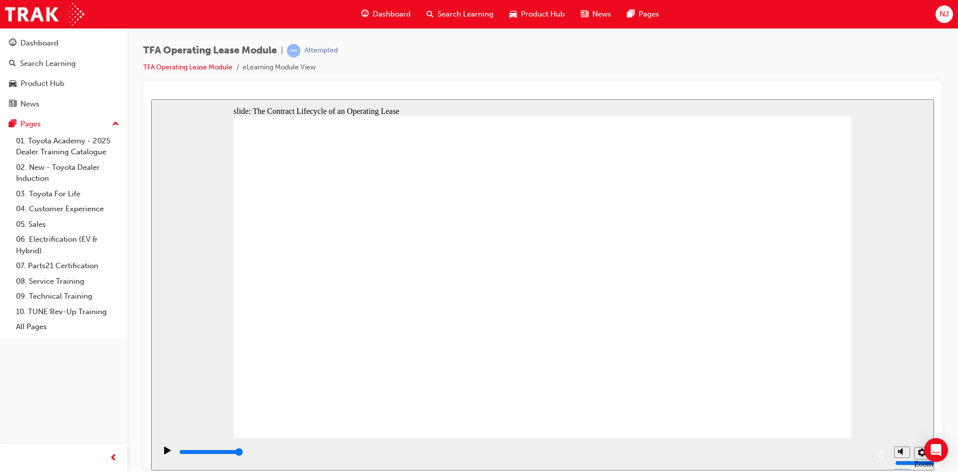
type input "4200"
